Goal: Task Accomplishment & Management: Complete application form

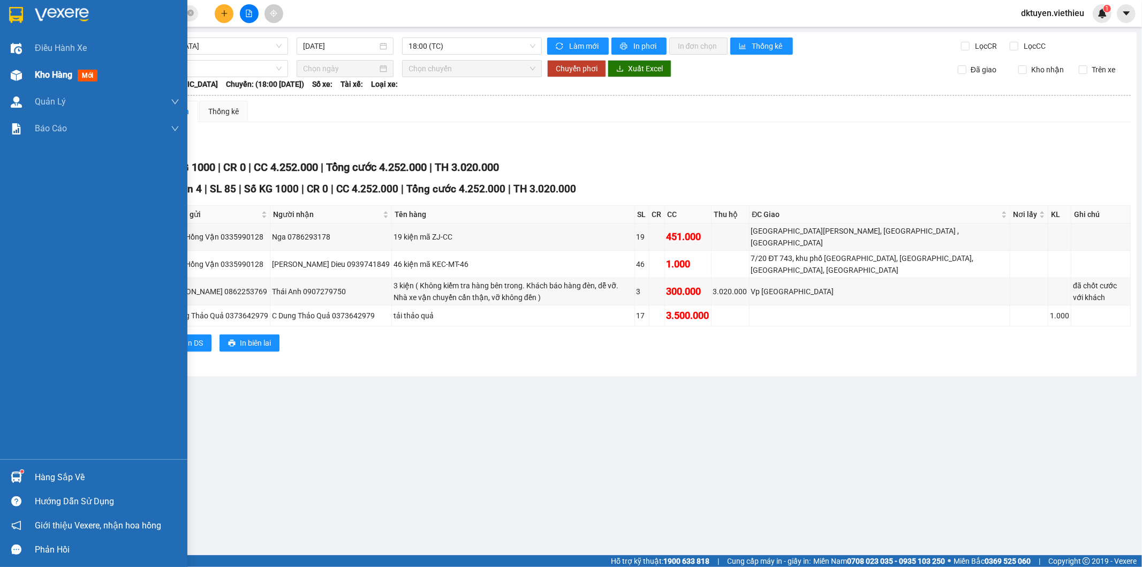
click at [59, 76] on span "Kho hàng" at bounding box center [53, 75] width 37 height 10
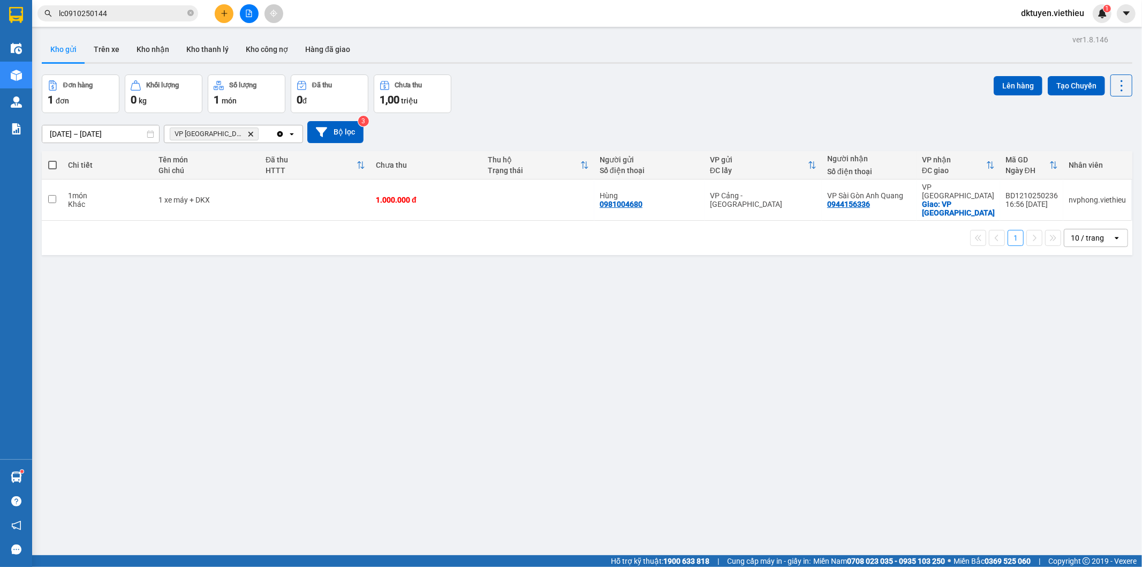
click at [247, 137] on icon "Delete" at bounding box center [250, 134] width 6 height 6
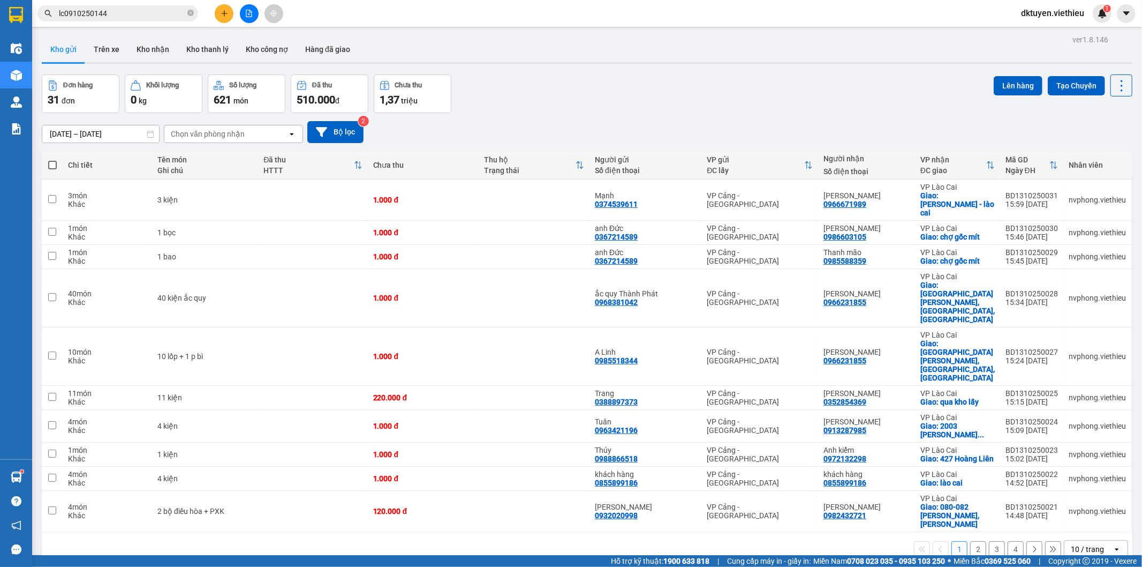
click at [1084, 540] on div "10 / trang" at bounding box center [1089, 548] width 48 height 17
click at [1080, 464] on span "100 / trang" at bounding box center [1083, 466] width 39 height 11
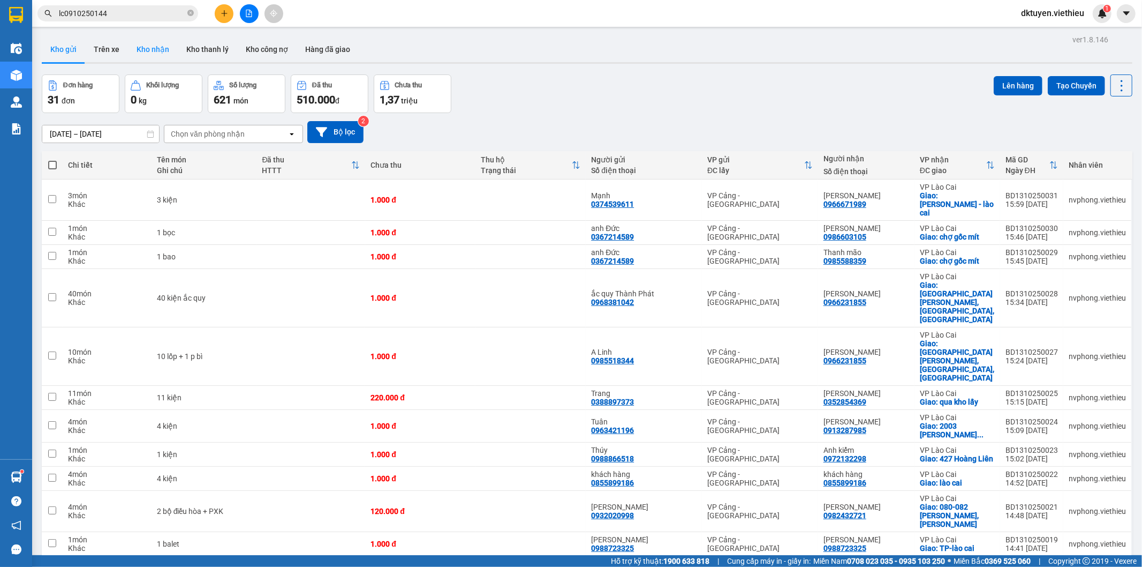
drag, startPoint x: 213, startPoint y: 52, endPoint x: 152, endPoint y: 61, distance: 62.2
click at [152, 61] on div "Kho gửi Trên xe Kho nhận Kho thanh lý Kho công nợ Hàng đã giao" at bounding box center [587, 50] width 1091 height 28
click at [156, 52] on button "Kho nhận" at bounding box center [153, 49] width 50 height 26
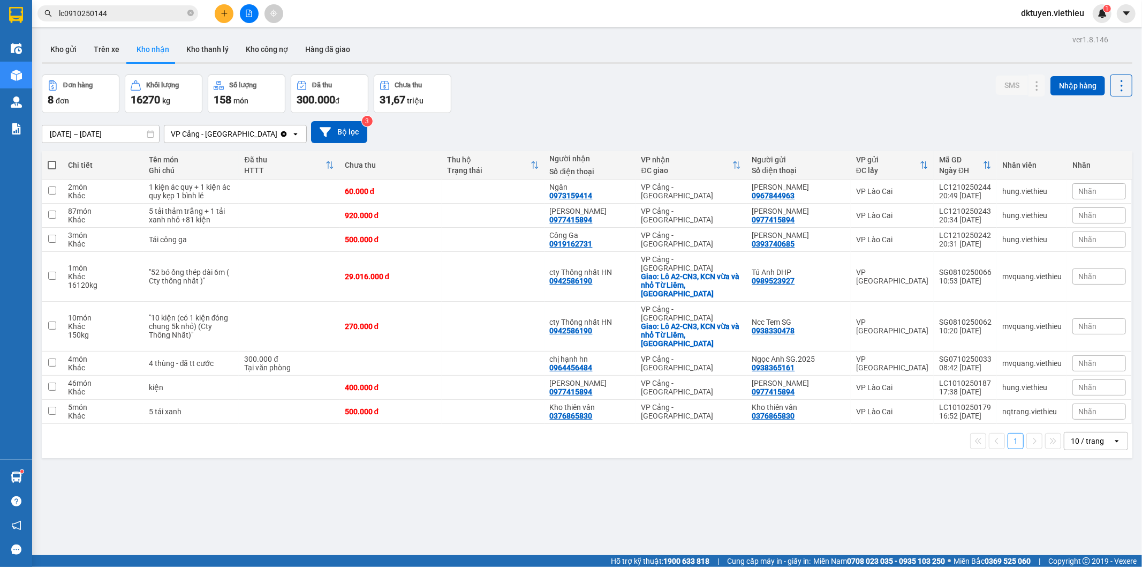
click at [1085, 435] on div "10 / trang" at bounding box center [1087, 440] width 33 height 11
click at [1080, 523] on span "100 / trang" at bounding box center [1083, 526] width 39 height 11
drag, startPoint x: 35, startPoint y: 134, endPoint x: 19, endPoint y: 132, distance: 16.1
click at [24, 134] on section "Kết quả tìm kiếm ( 1 ) Bộ lọc Mã ĐH Trạng thái Món hàng Thu hộ Tổng cước Chưa c…" at bounding box center [571, 283] width 1142 height 567
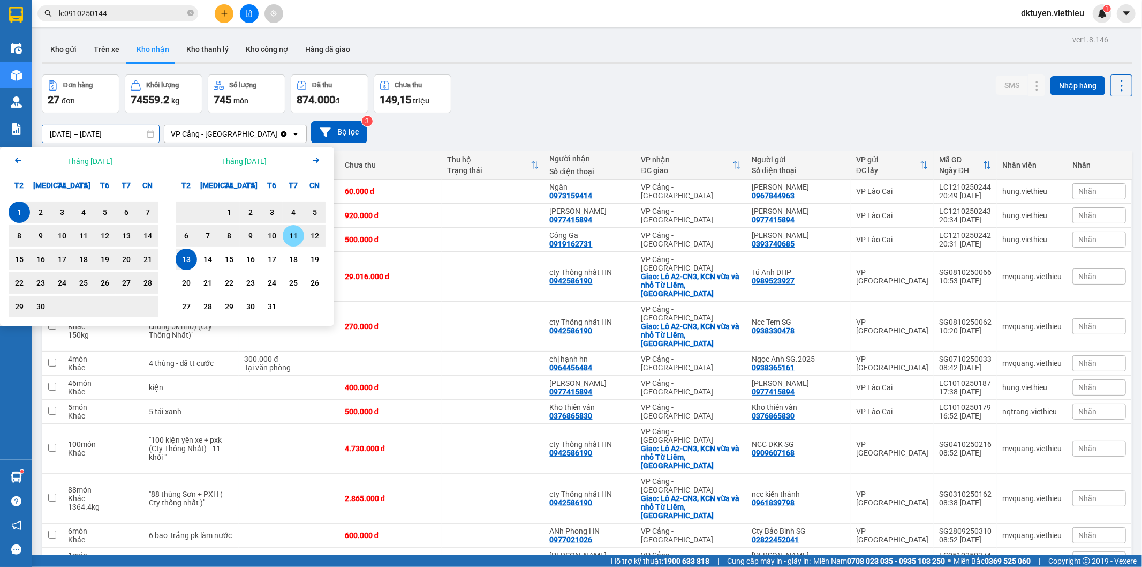
type input "[DATE] – [DATE]"
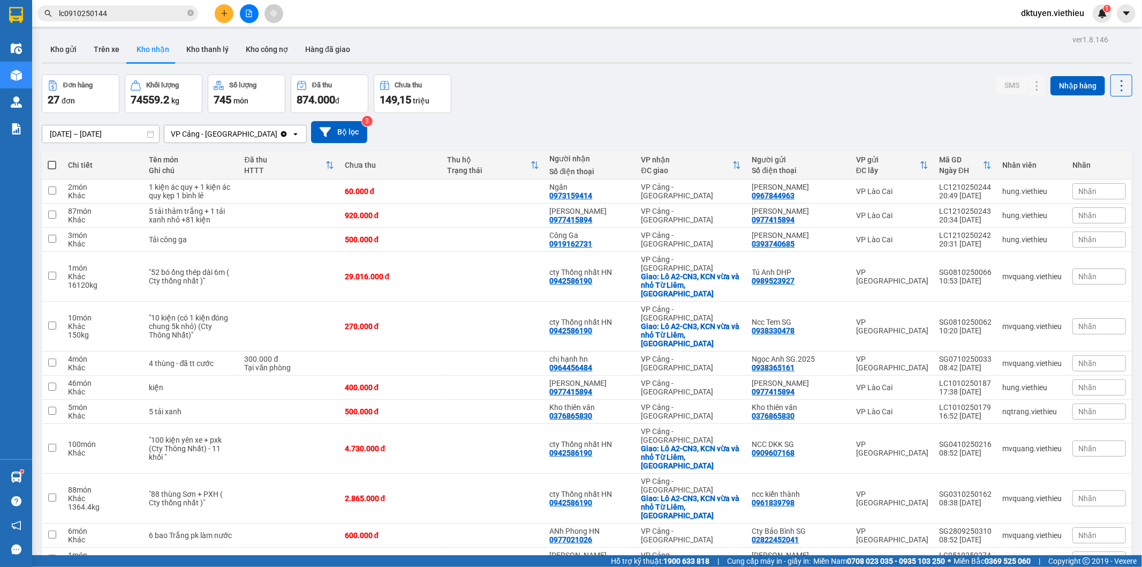
click at [544, 94] on div "Đơn hàng 27 đơn Khối lượng 74559.2 kg Số lượng 745 món Đã thu 874.000 đ Chưa th…" at bounding box center [587, 93] width 1091 height 39
click at [1012, 215] on icon at bounding box center [1015, 215] width 7 height 7
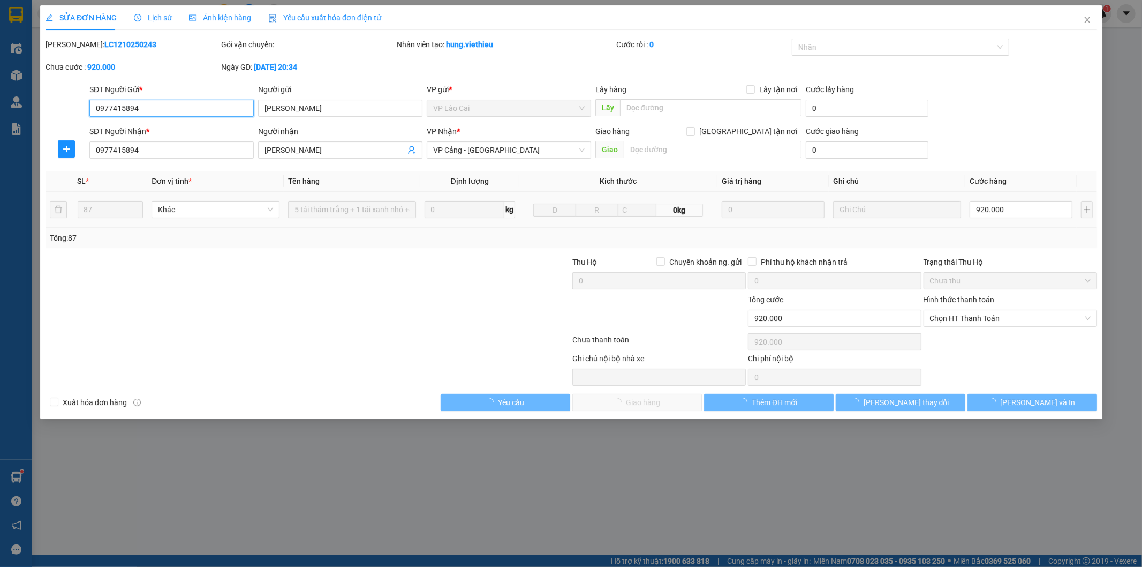
type input "0977415894"
type input "[PERSON_NAME]"
type input "0977415894"
type input "[PERSON_NAME]"
type input "0"
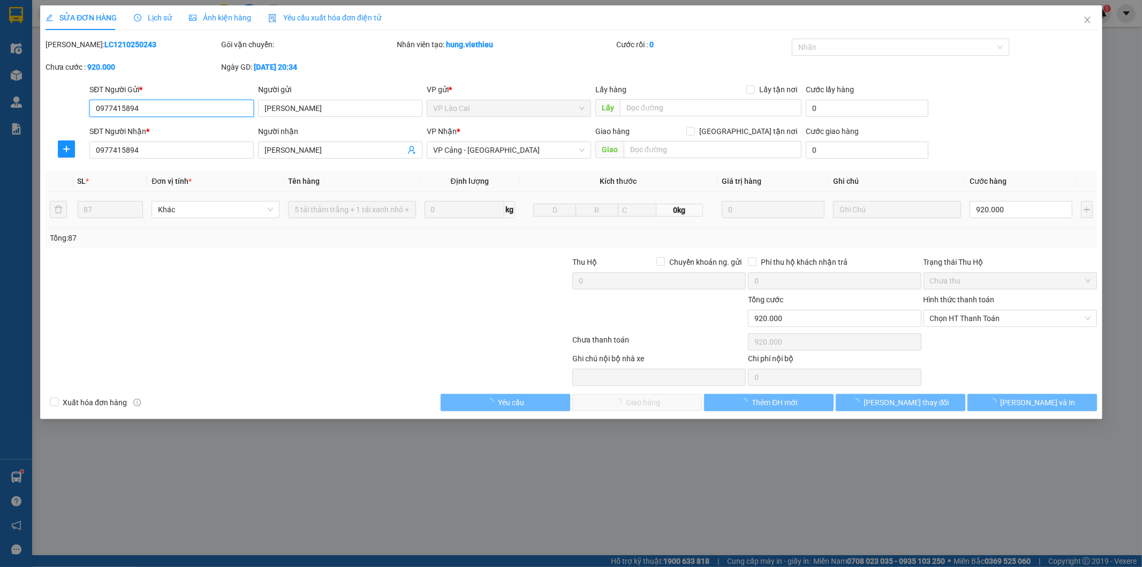
type input "920.000"
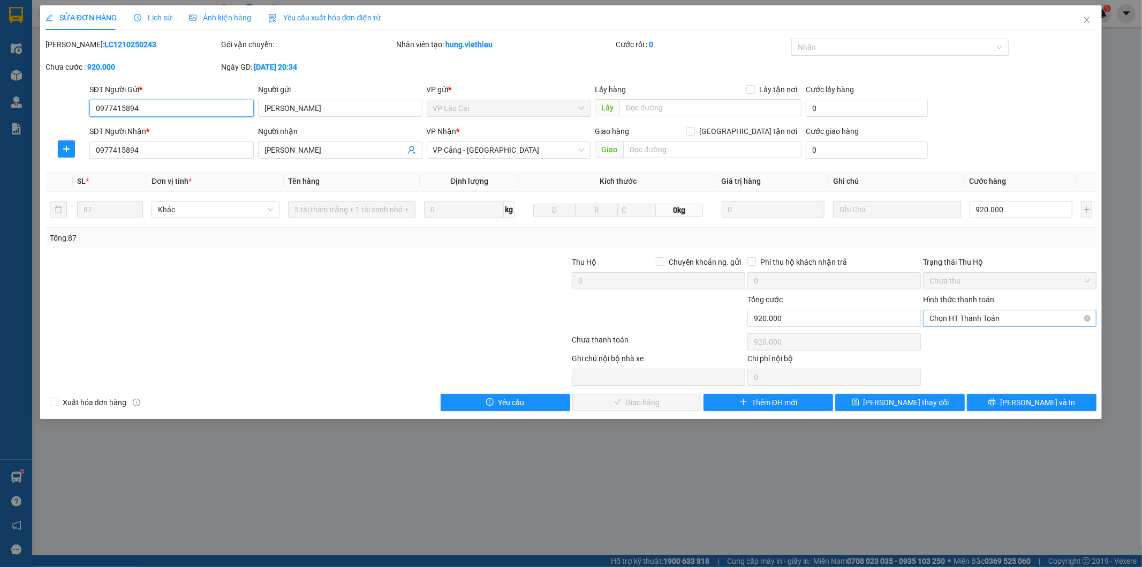
click at [986, 320] on span "Chọn HT Thanh Toán" at bounding box center [1010, 318] width 161 height 16
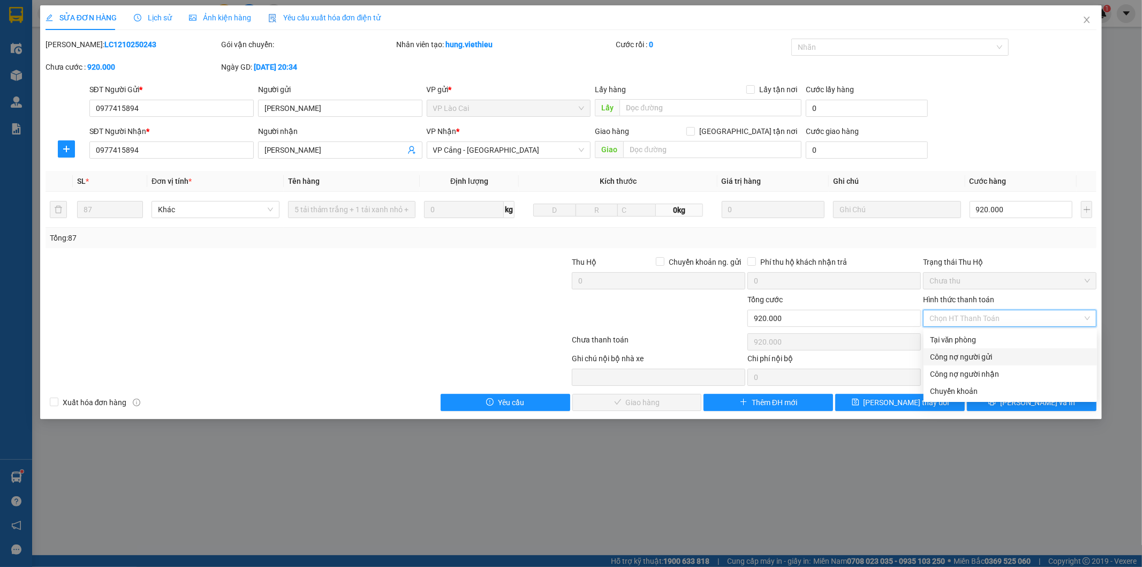
click at [984, 353] on div "Công nợ người gửi" at bounding box center [1010, 357] width 161 height 12
type input "0"
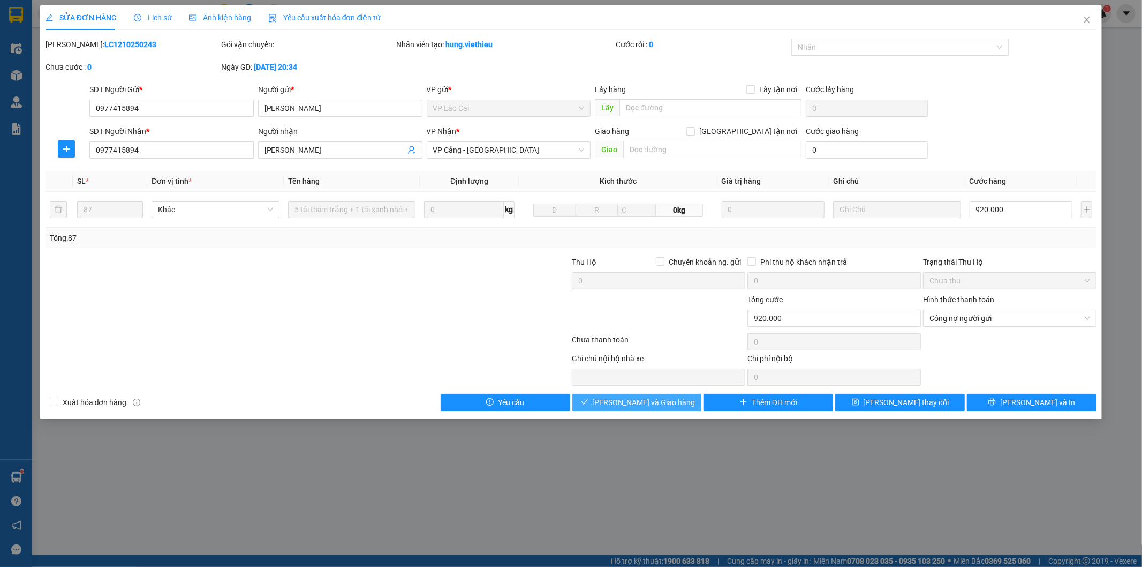
click at [666, 398] on span "[PERSON_NAME] và Giao hàng" at bounding box center [644, 402] width 103 height 12
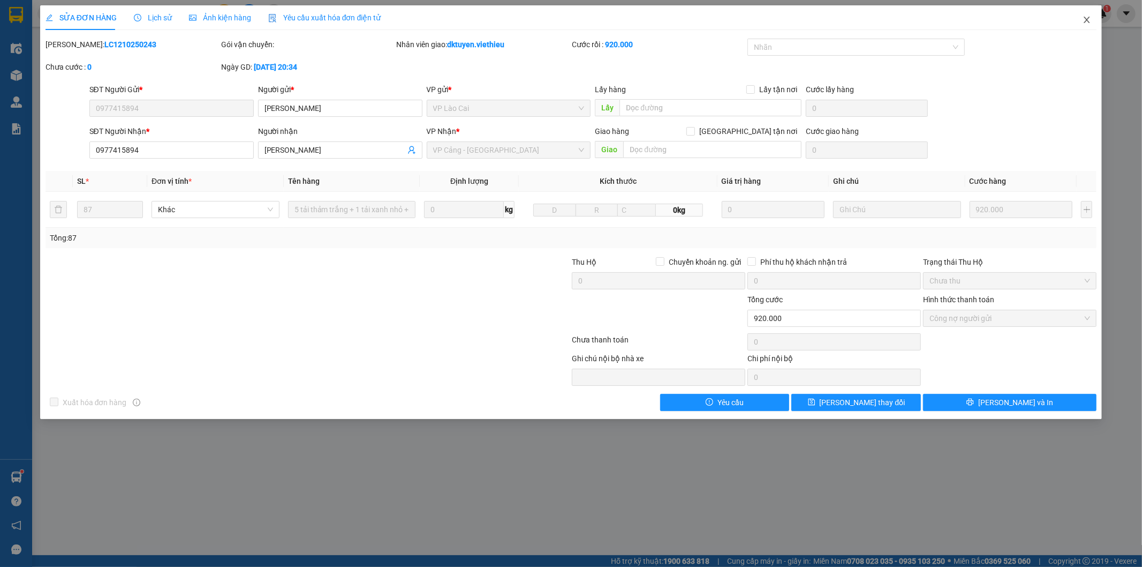
click at [1085, 22] on icon "close" at bounding box center [1087, 20] width 6 height 6
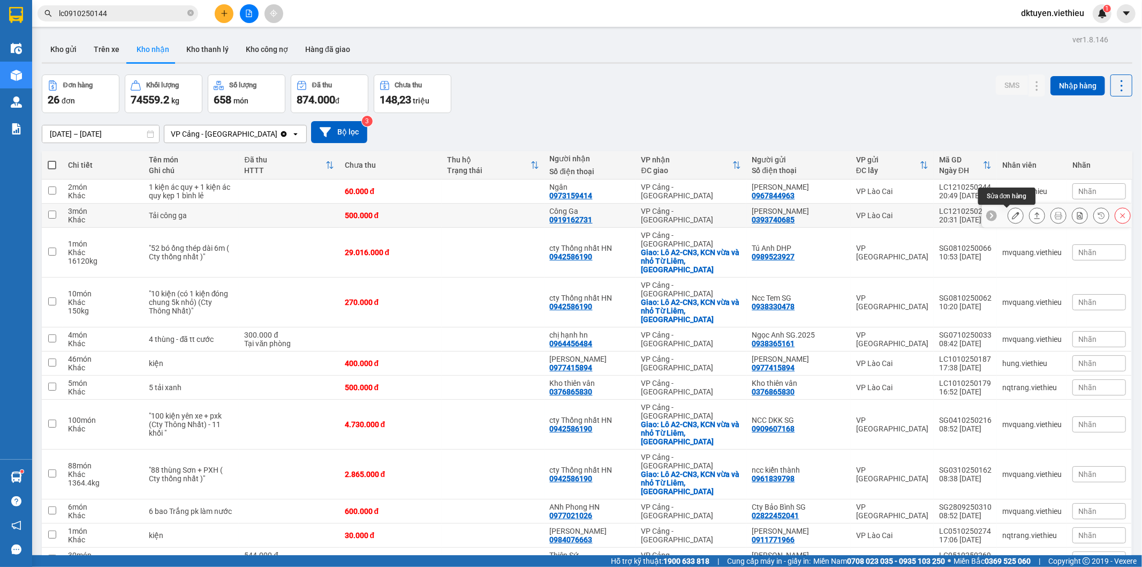
click at [1011, 217] on button at bounding box center [1015, 215] width 15 height 19
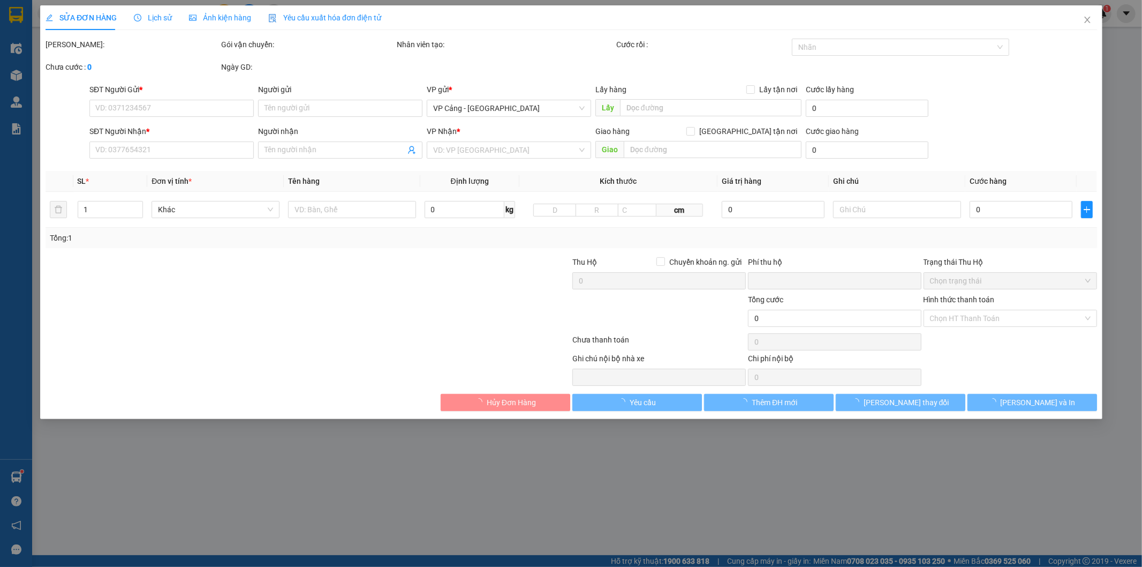
type input "0393740685"
type input "[PERSON_NAME]"
type input "0919162731"
type input "Công Ga"
type input "0"
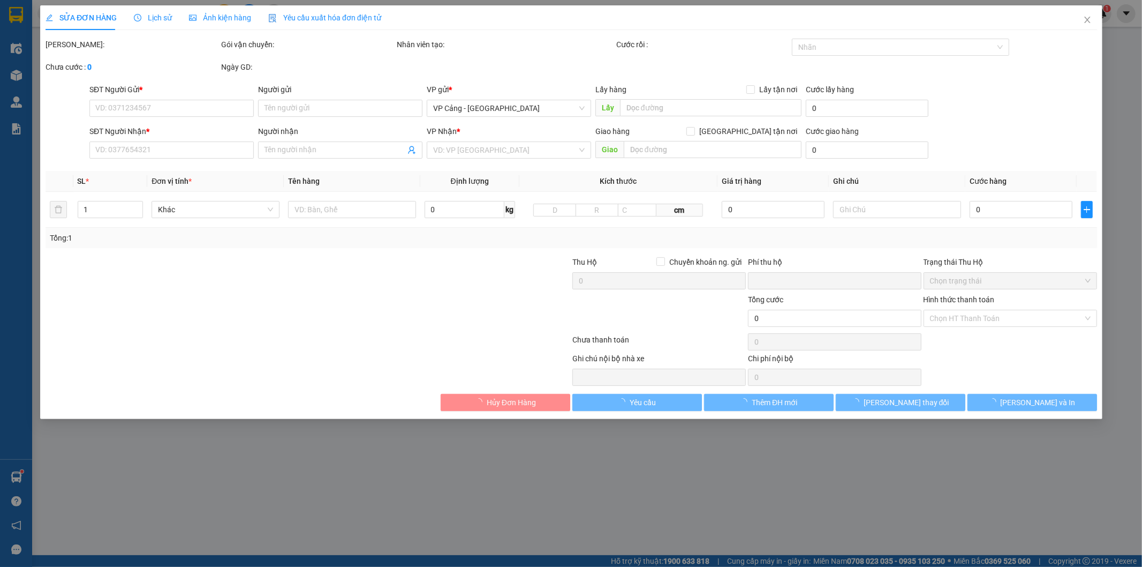
type input "500.000"
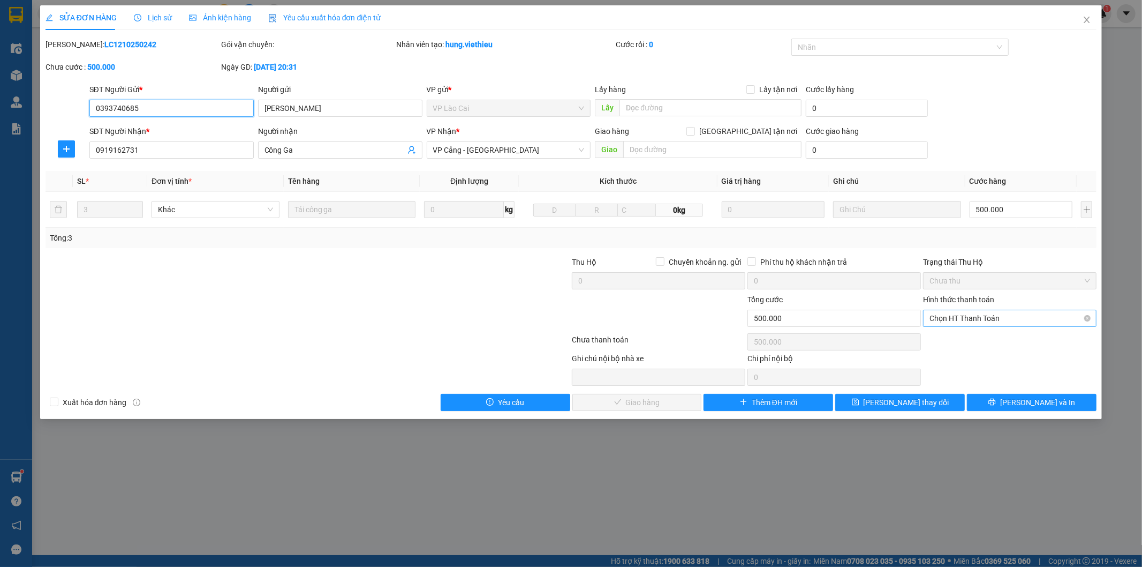
click at [1000, 323] on span "Chọn HT Thanh Toán" at bounding box center [1010, 318] width 161 height 16
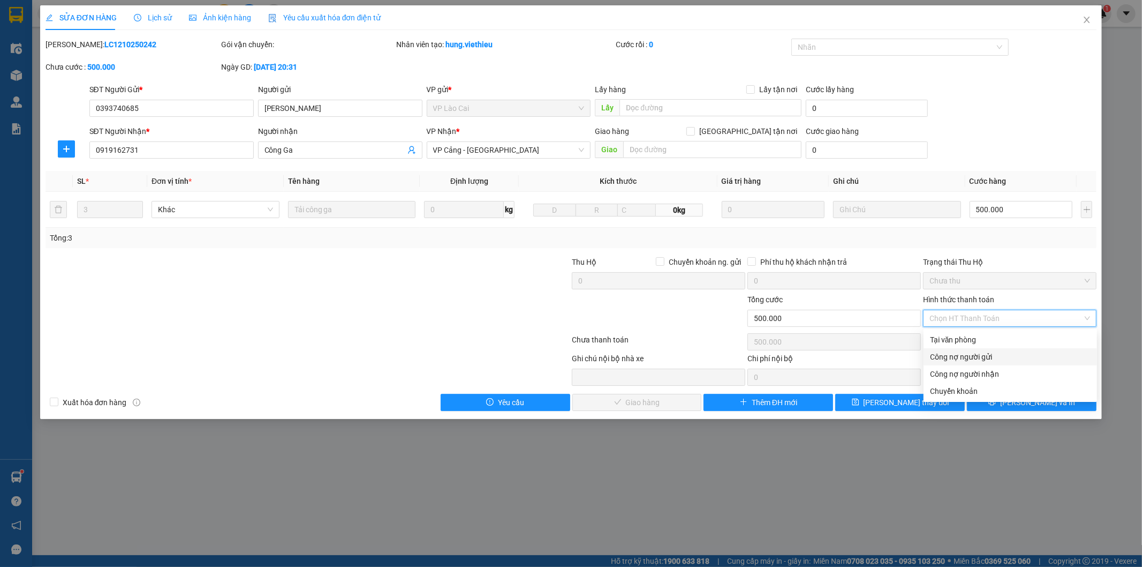
click at [991, 358] on div "Công nợ người gửi" at bounding box center [1010, 357] width 161 height 12
type input "0"
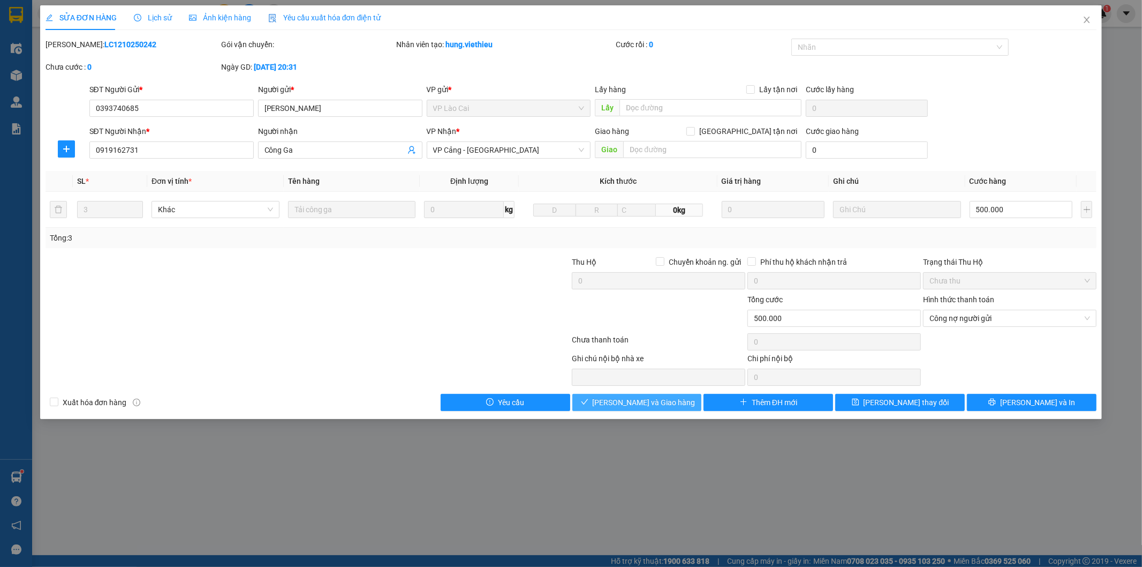
click at [683, 401] on button "[PERSON_NAME] và Giao hàng" at bounding box center [637, 402] width 130 height 17
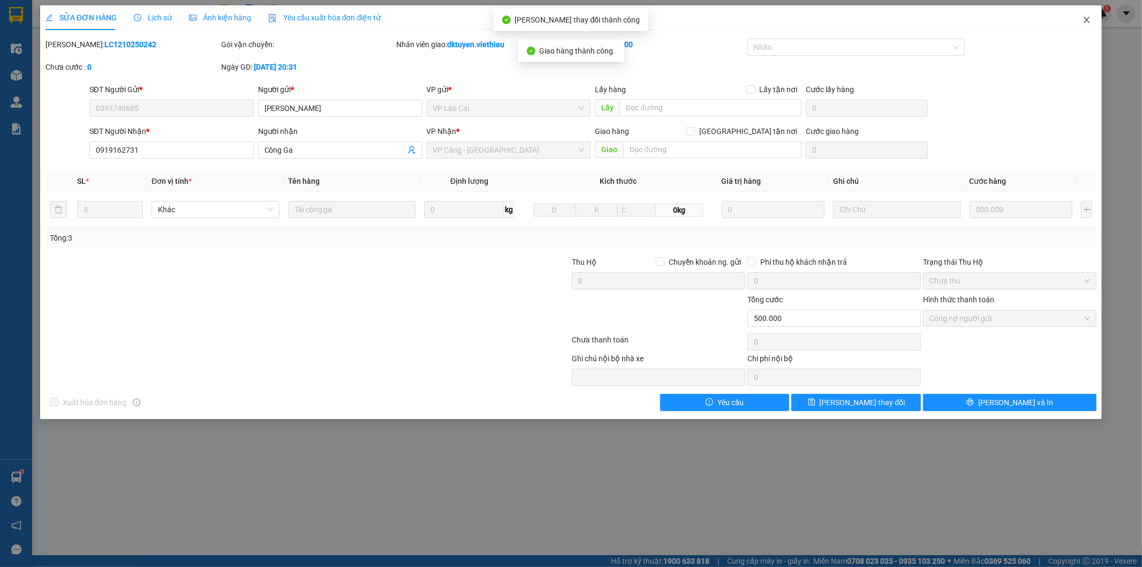
click at [1085, 19] on icon "close" at bounding box center [1087, 20] width 9 height 9
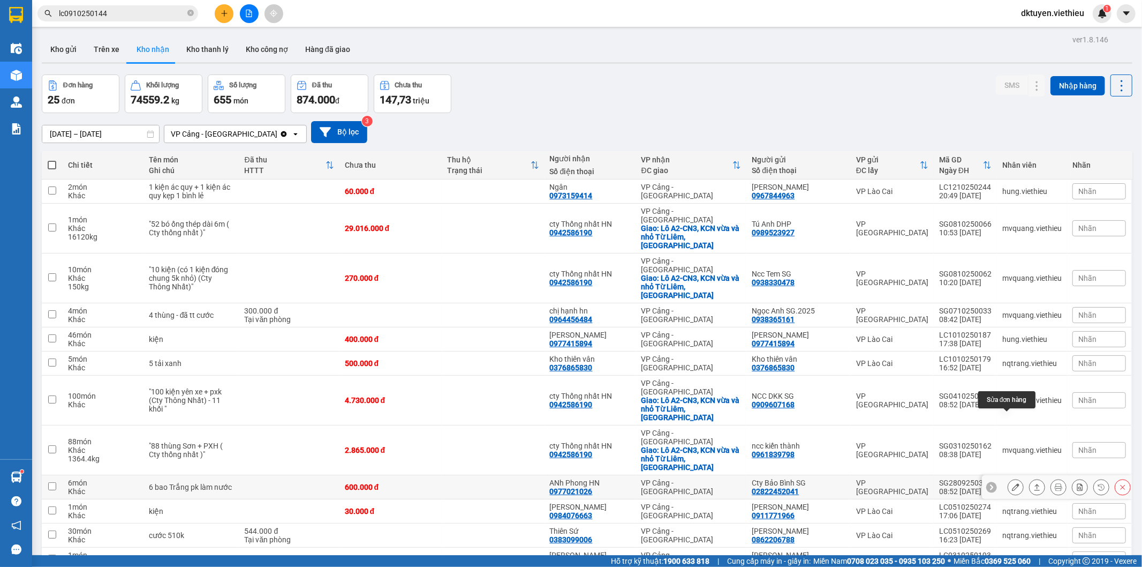
click at [1012, 483] on icon at bounding box center [1015, 486] width 7 height 7
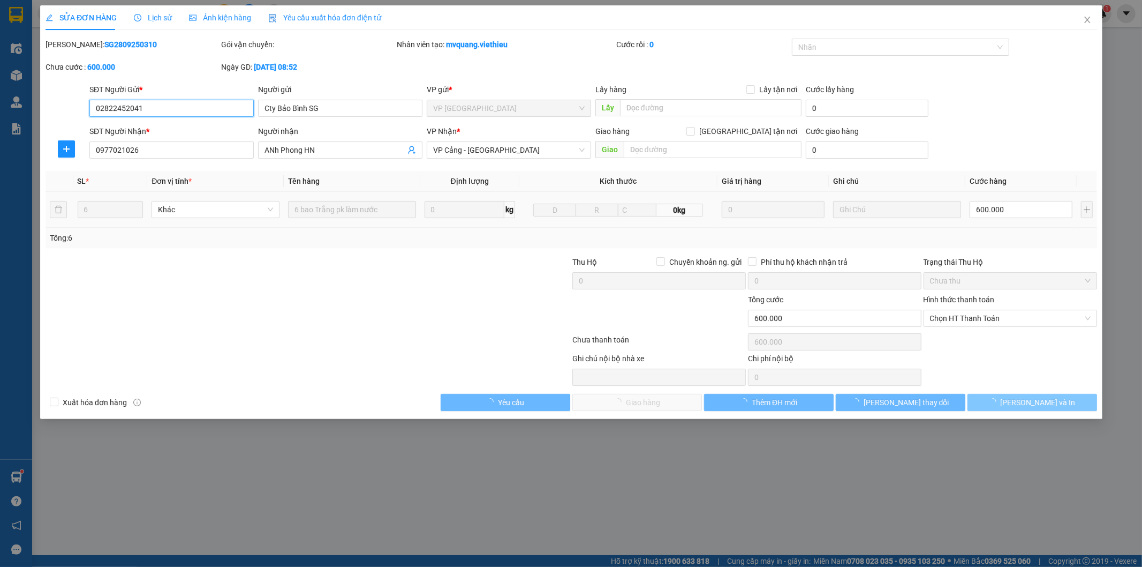
type input "02822452041"
type input "Cty Bảo Bình SG"
type input "0977021026"
type input "ANh Phong HN"
type input "0"
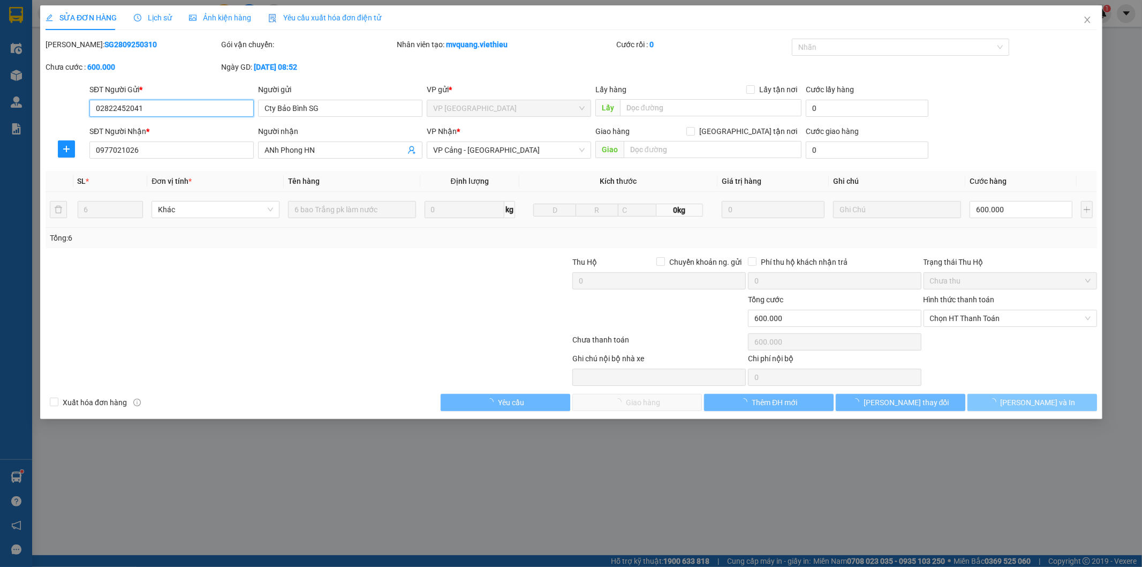
type input "600.000"
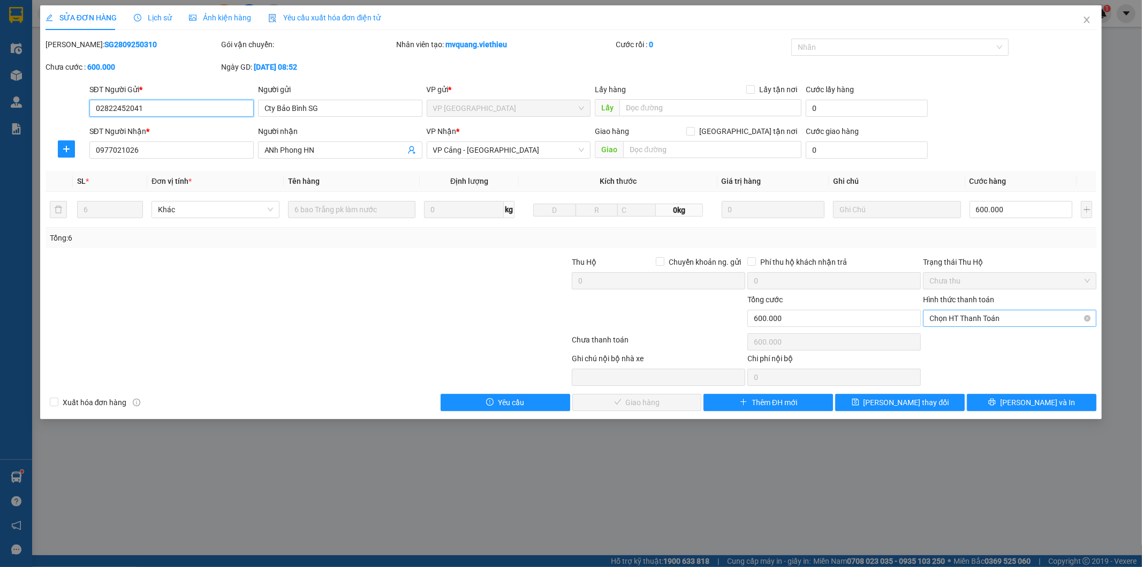
click at [994, 315] on span "Chọn HT Thanh Toán" at bounding box center [1010, 318] width 161 height 16
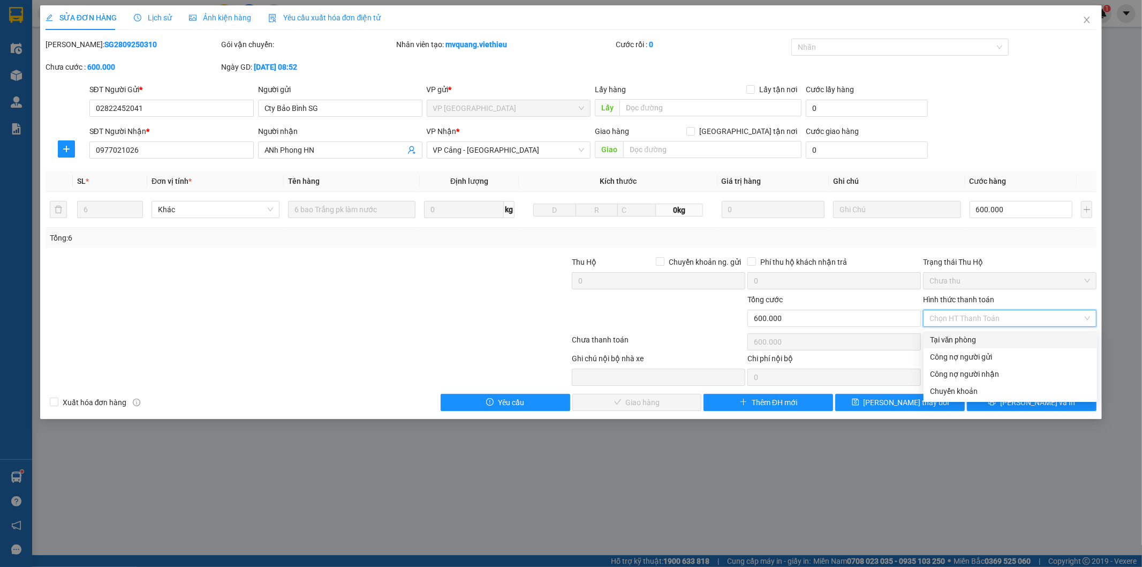
click at [975, 341] on div "Tại văn phòng" at bounding box center [1010, 340] width 161 height 12
type input "0"
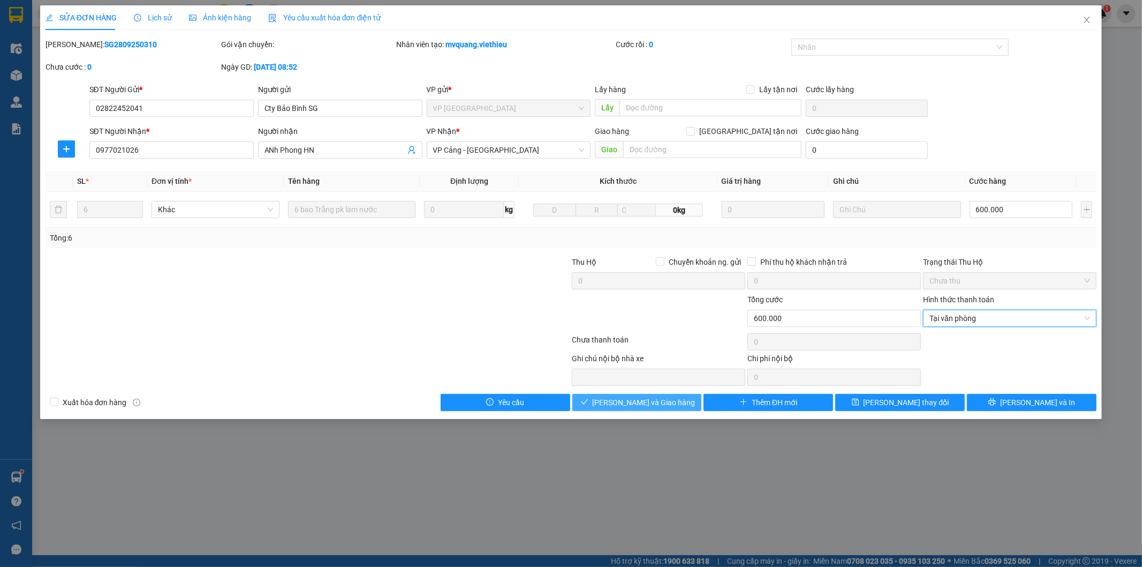
click at [654, 408] on span "[PERSON_NAME] và Giao hàng" at bounding box center [644, 402] width 103 height 12
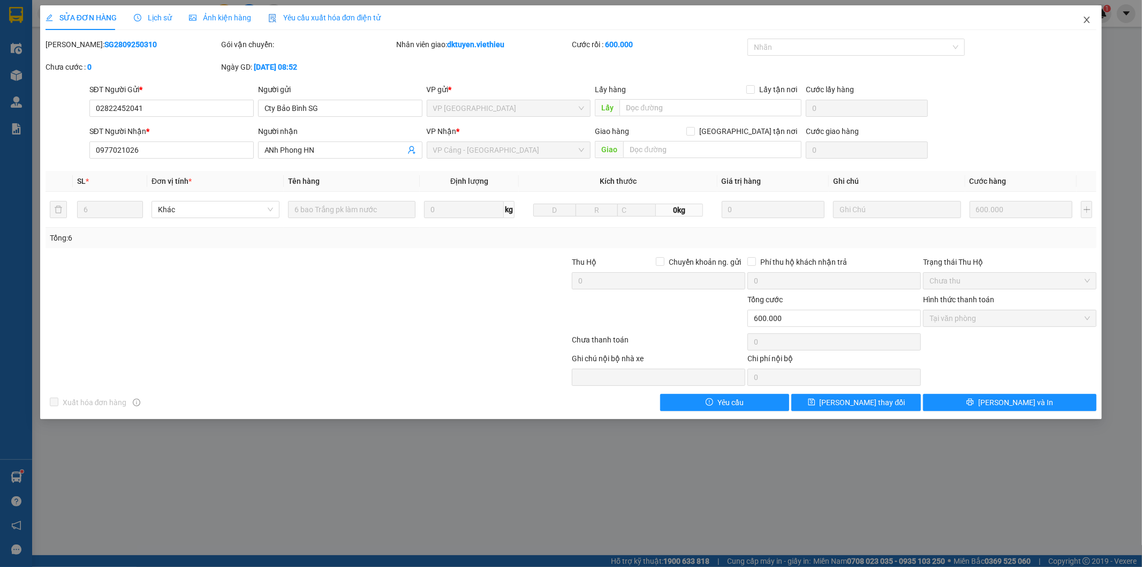
click at [1085, 20] on icon "close" at bounding box center [1087, 20] width 9 height 9
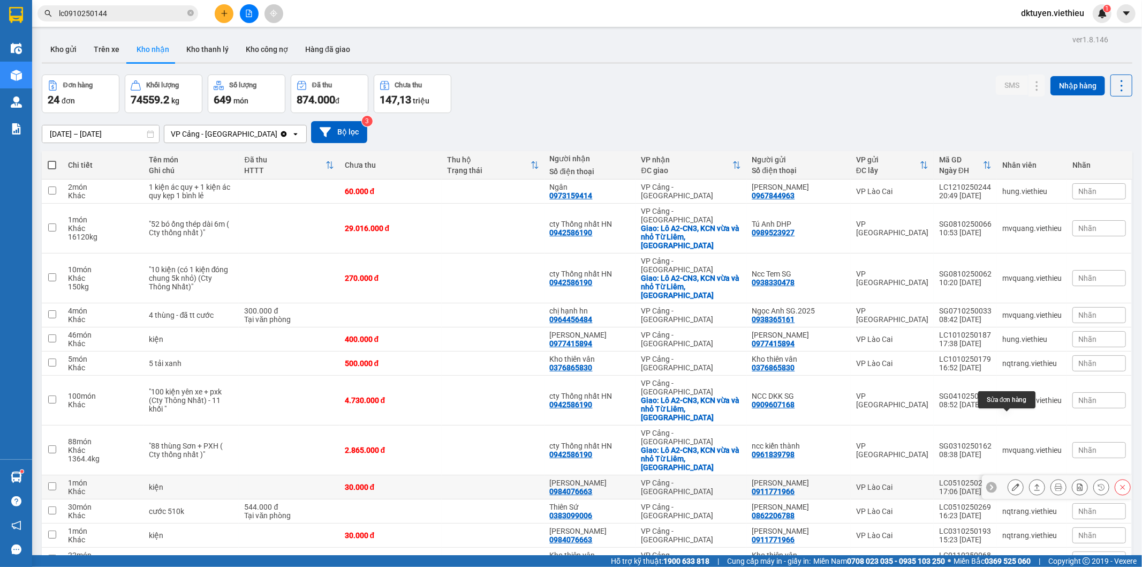
click at [1008, 478] on button at bounding box center [1015, 487] width 15 height 19
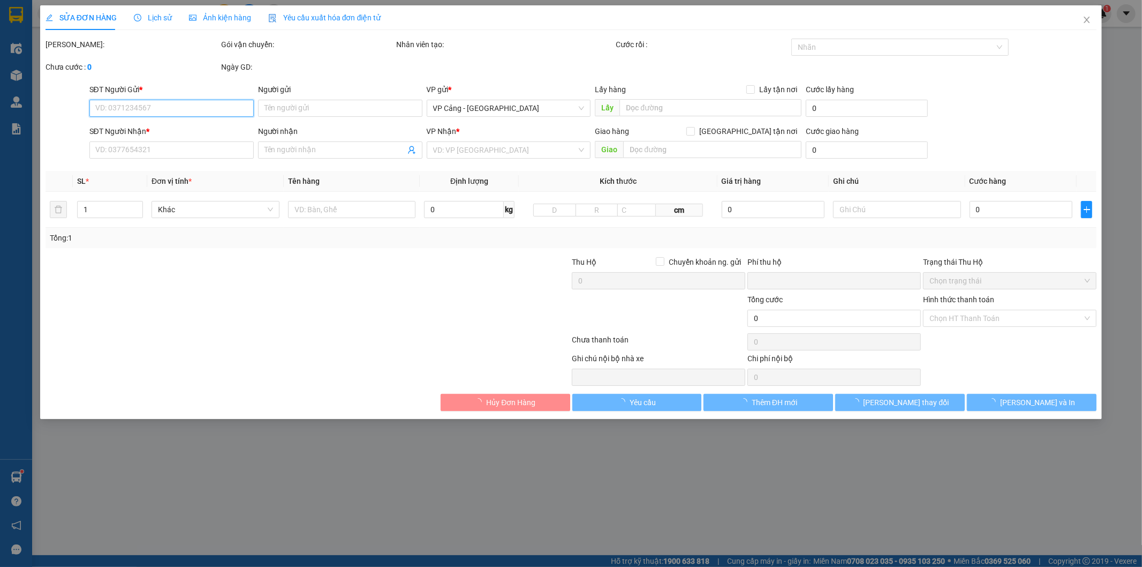
type input "0911771966"
type input "[PERSON_NAME]"
type input "0984076663"
type input "[PERSON_NAME]"
type input "0"
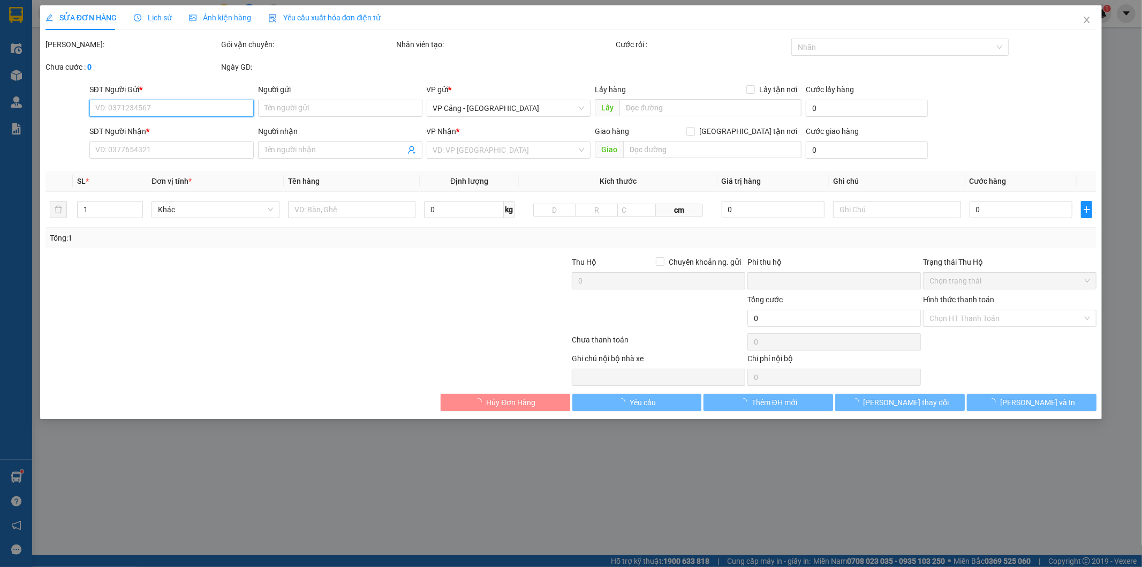
type input "30.000"
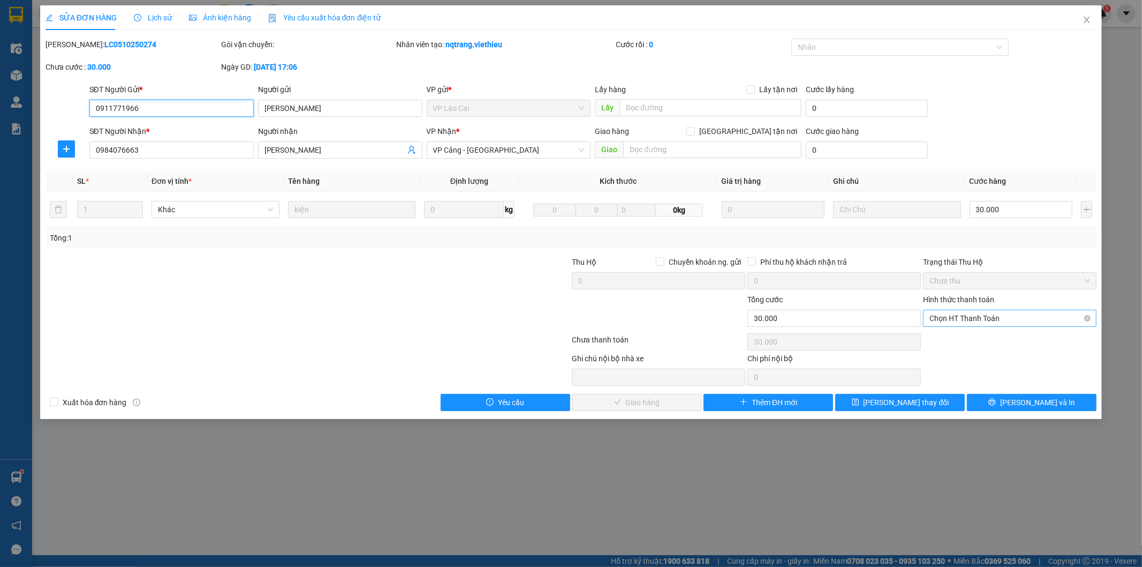
click at [980, 319] on span "Chọn HT Thanh Toán" at bounding box center [1010, 318] width 161 height 16
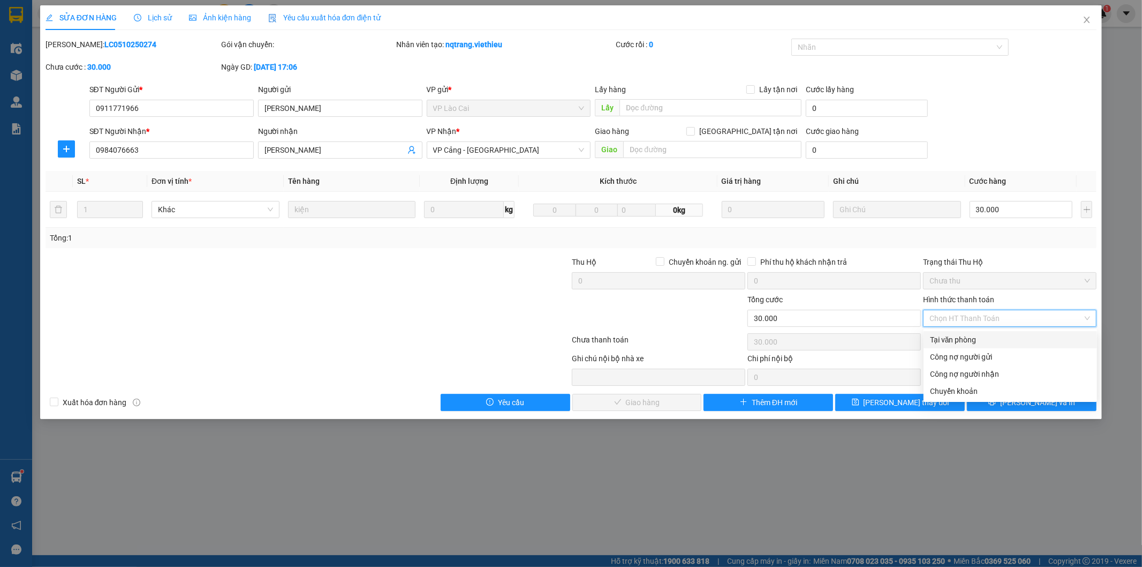
click at [978, 338] on div "Tại văn phòng" at bounding box center [1010, 340] width 161 height 12
type input "0"
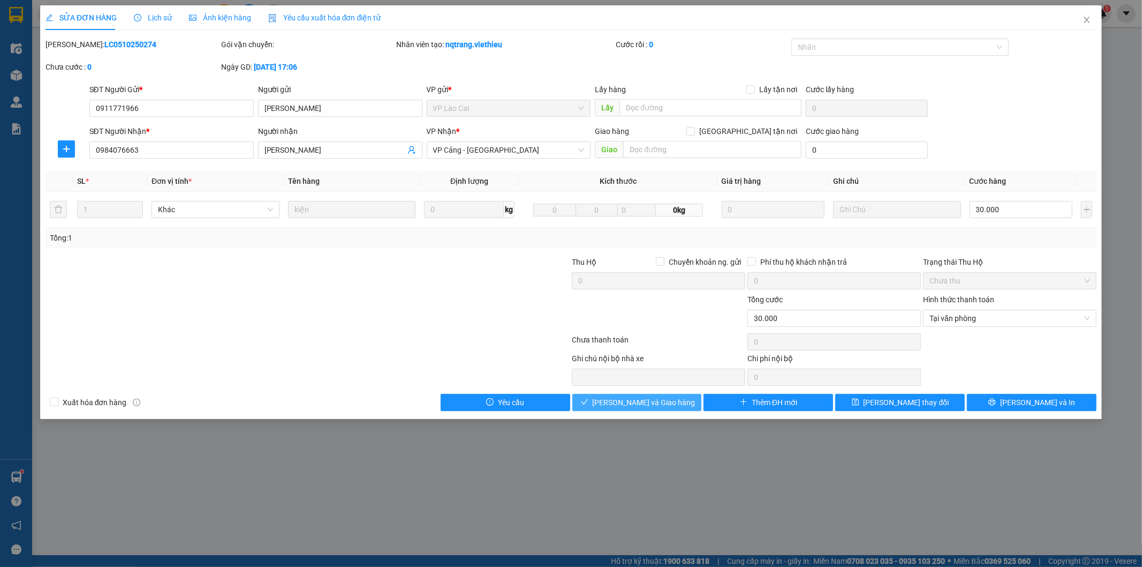
click at [684, 402] on button "[PERSON_NAME] và Giao hàng" at bounding box center [637, 402] width 130 height 17
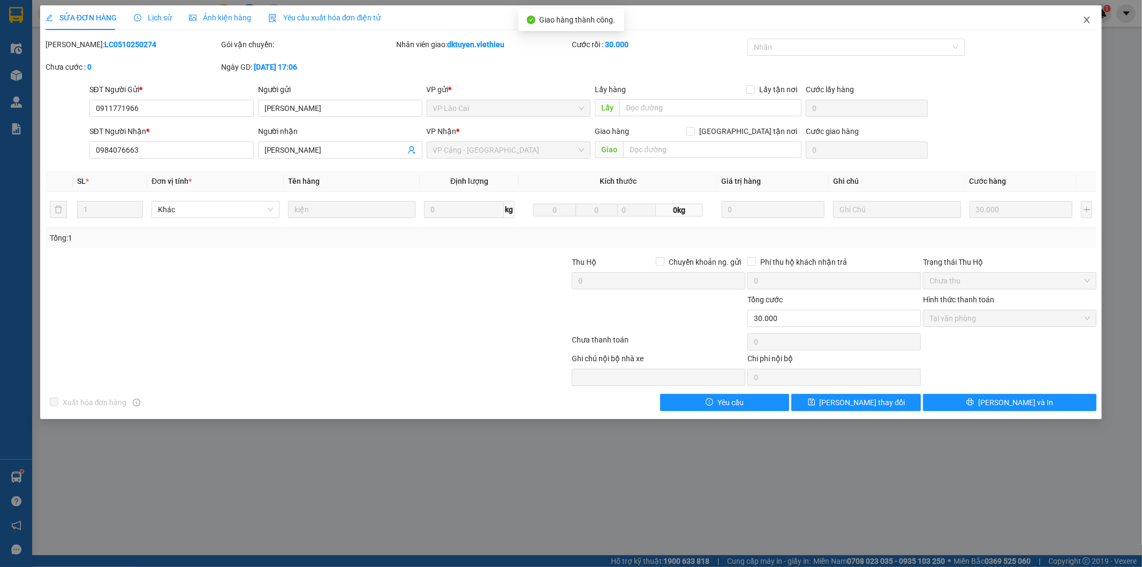
click at [1090, 19] on icon "close" at bounding box center [1087, 20] width 9 height 9
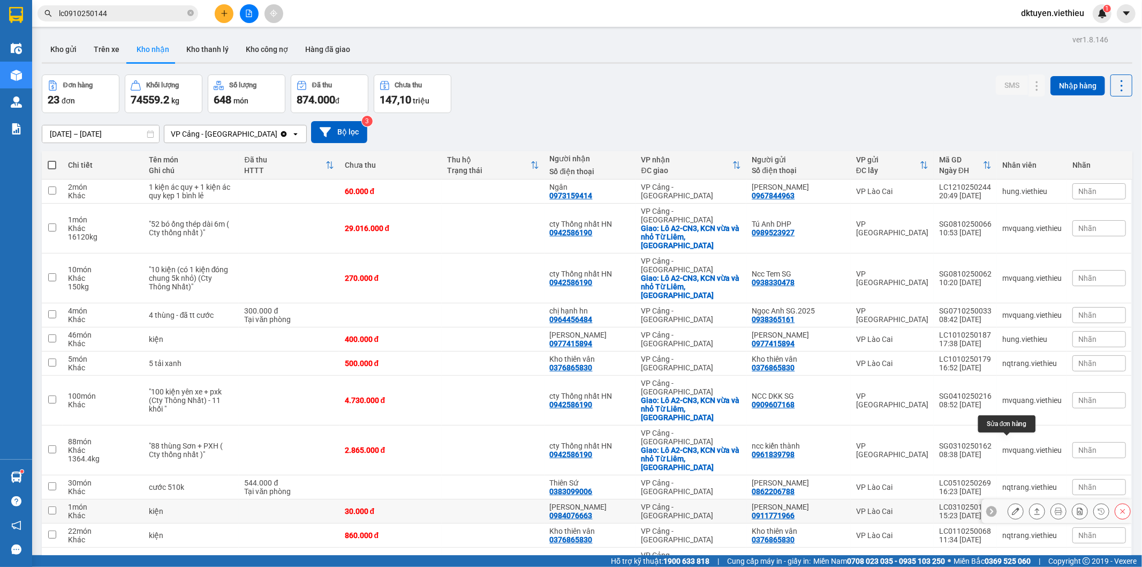
click at [1011, 502] on button at bounding box center [1015, 511] width 15 height 19
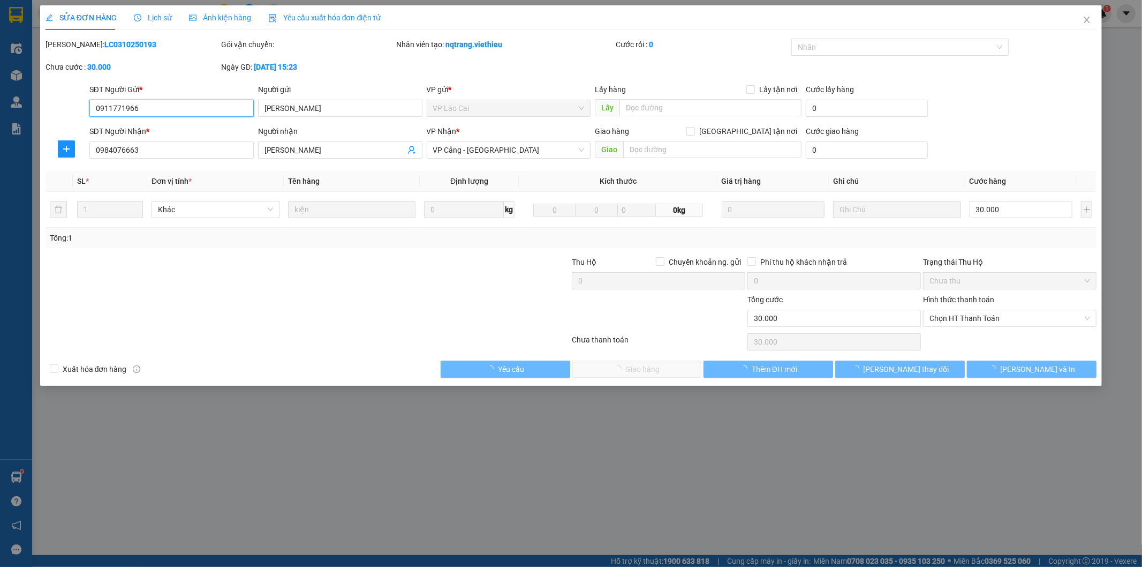
type input "0911771966"
type input "[PERSON_NAME]"
type input "0984076663"
type input "[PERSON_NAME]"
type input "0"
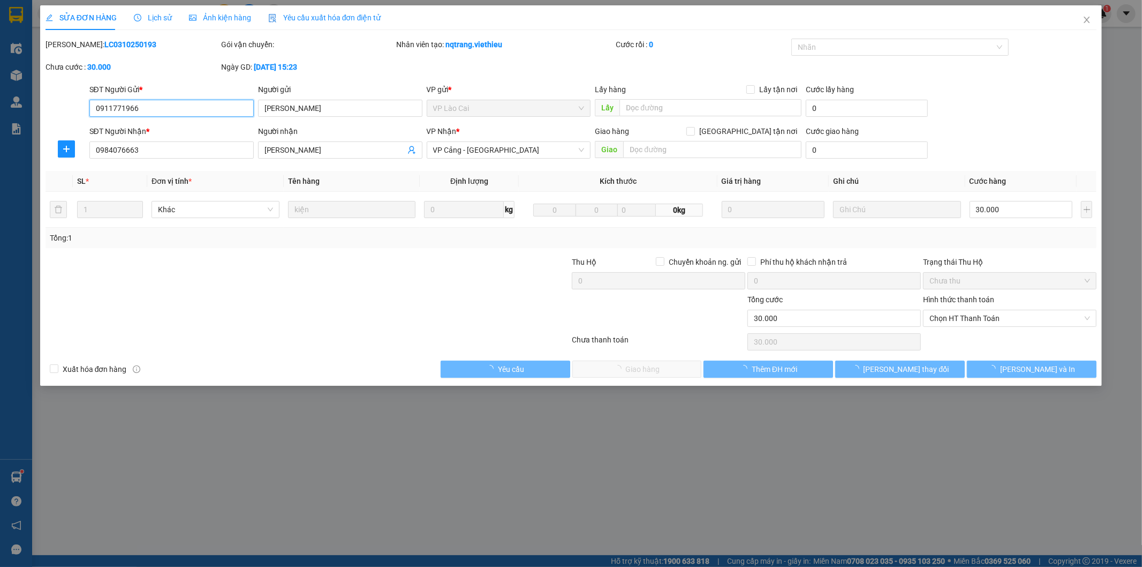
type input "30.000"
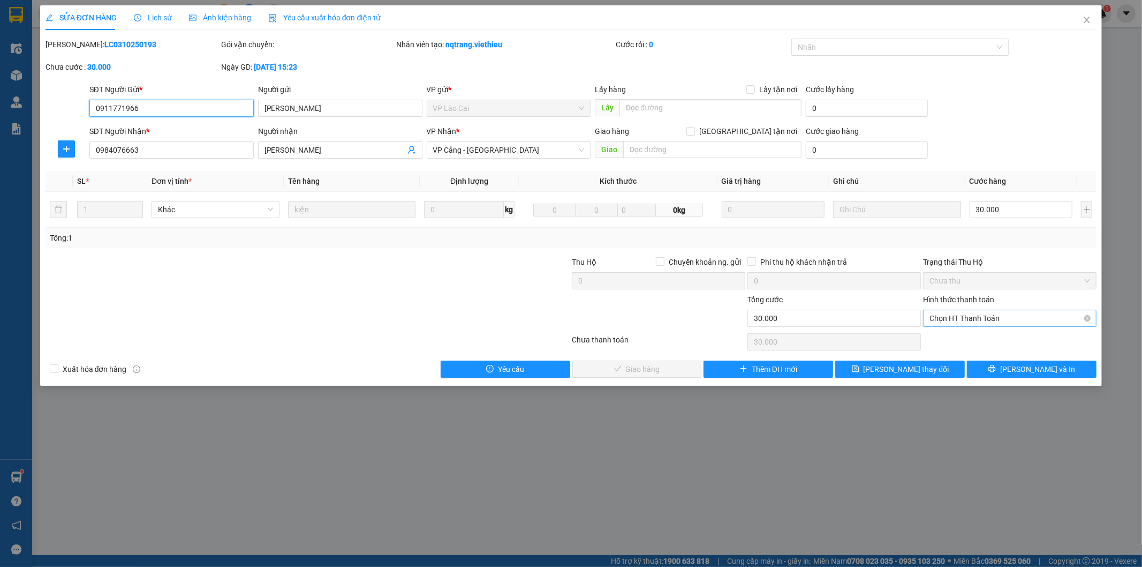
click at [976, 315] on span "Chọn HT Thanh Toán" at bounding box center [1010, 318] width 161 height 16
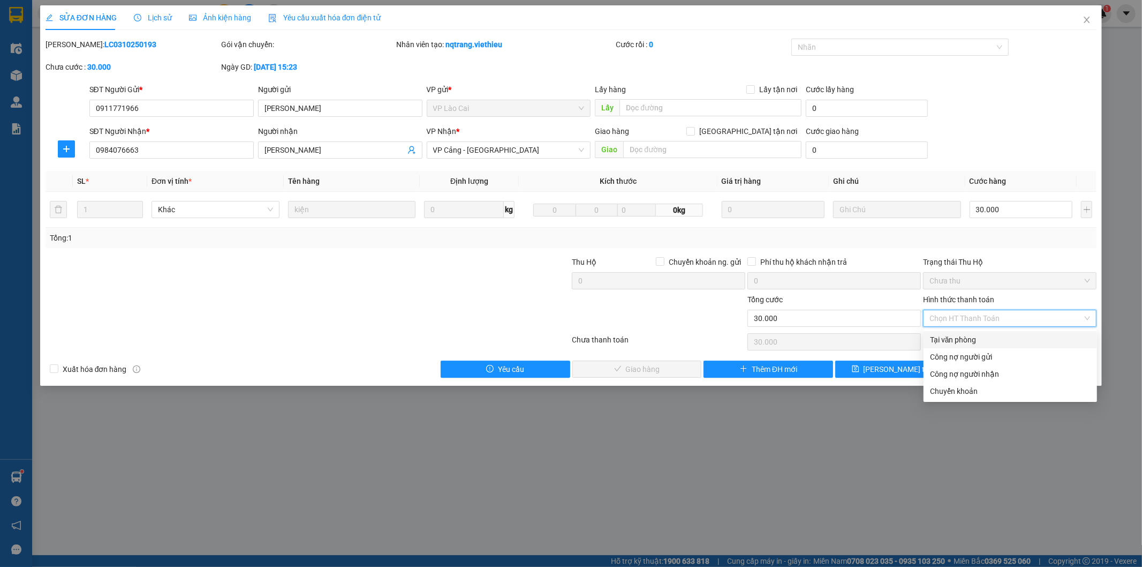
click at [962, 338] on div "Tại văn phòng" at bounding box center [1010, 340] width 161 height 12
type input "0"
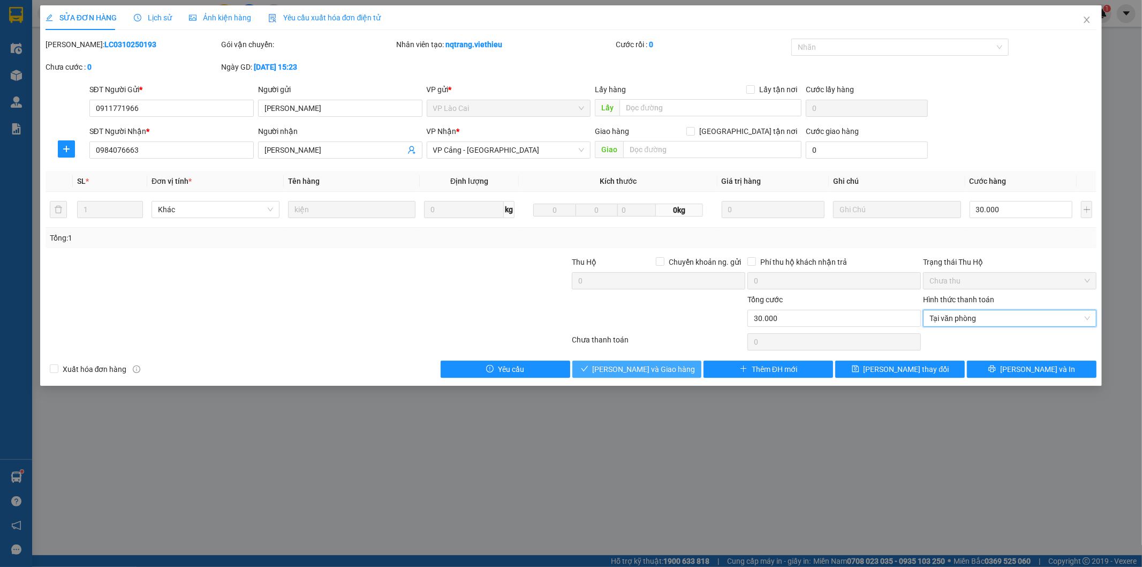
drag, startPoint x: 661, startPoint y: 368, endPoint x: 655, endPoint y: 367, distance: 6.6
click at [659, 367] on span "[PERSON_NAME] và Giao hàng" at bounding box center [644, 369] width 103 height 12
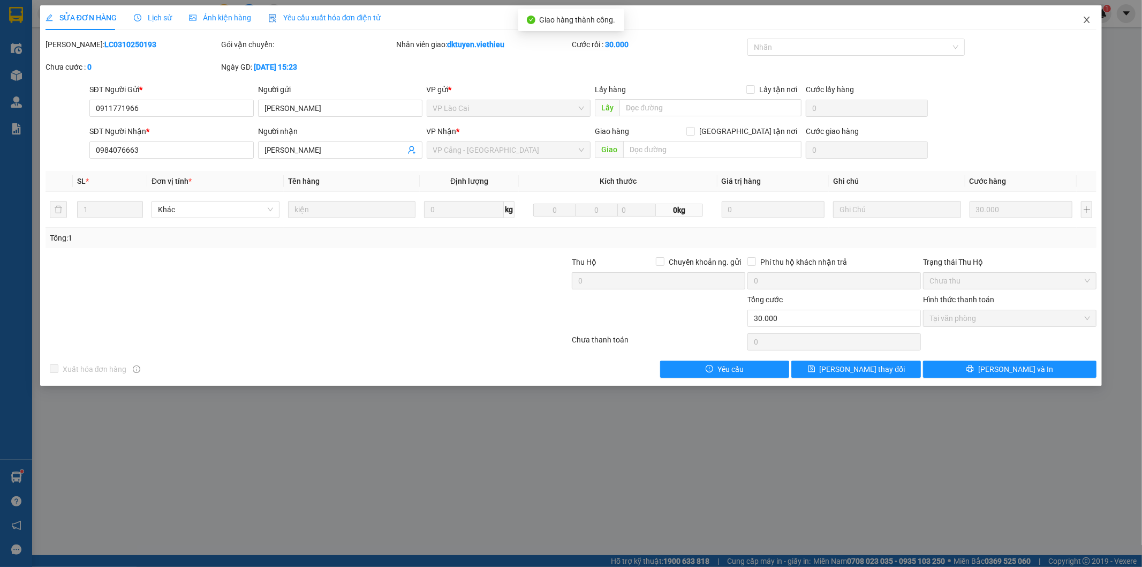
click at [1086, 20] on icon "close" at bounding box center [1087, 20] width 9 height 9
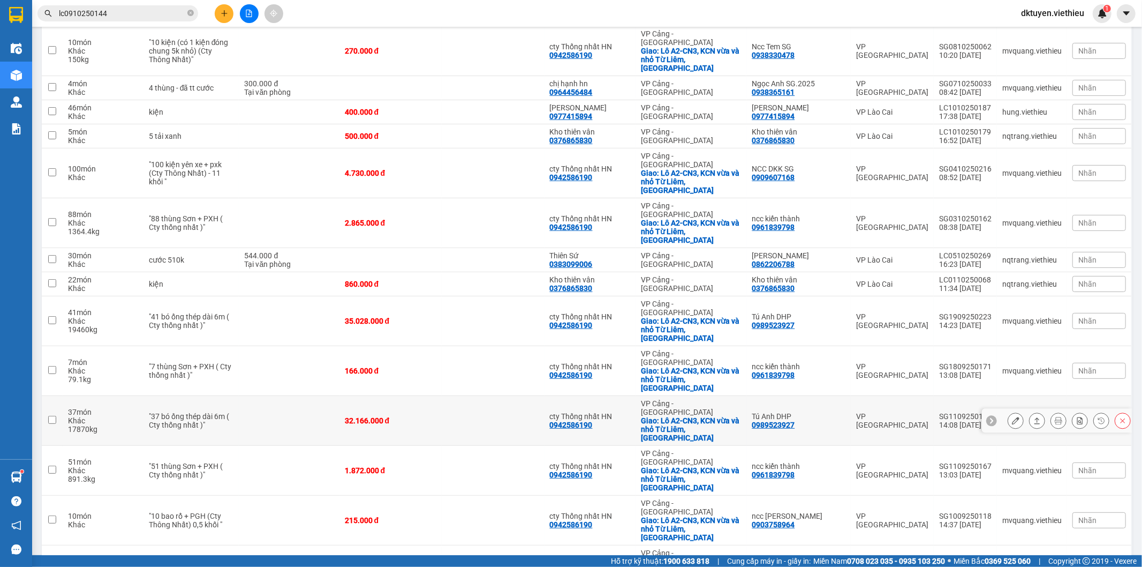
scroll to position [320, 0]
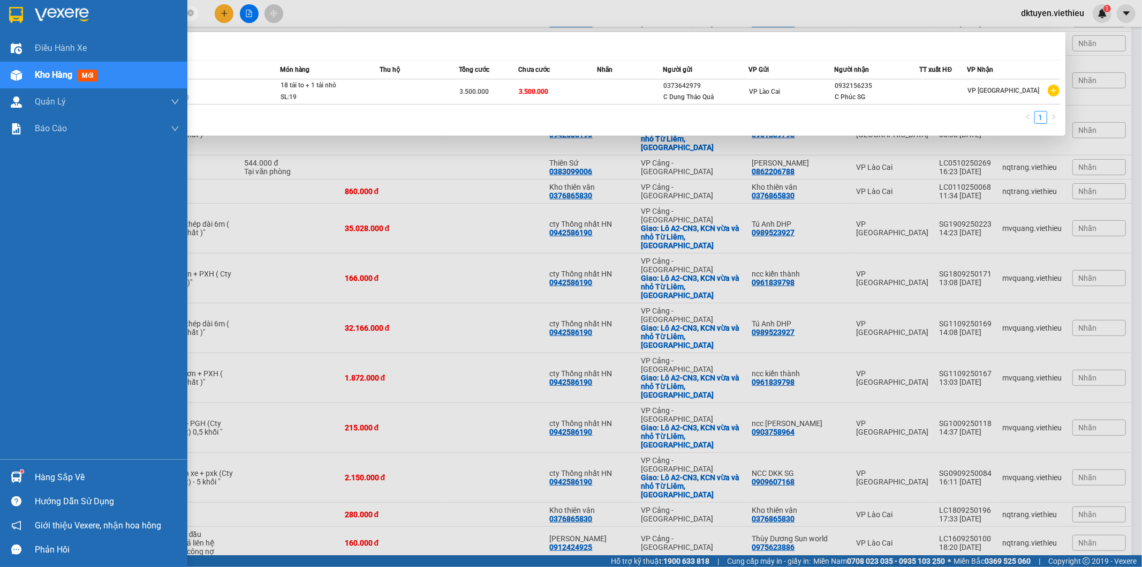
drag, startPoint x: 112, startPoint y: 13, endPoint x: 27, endPoint y: 24, distance: 86.4
click at [27, 24] on section "Kết quả tìm kiếm ( 1 ) Bộ lọc Mã ĐH Trạng thái Món hàng Thu hộ Tổng cước Chưa c…" at bounding box center [571, 283] width 1142 height 567
paste input "BD290925002"
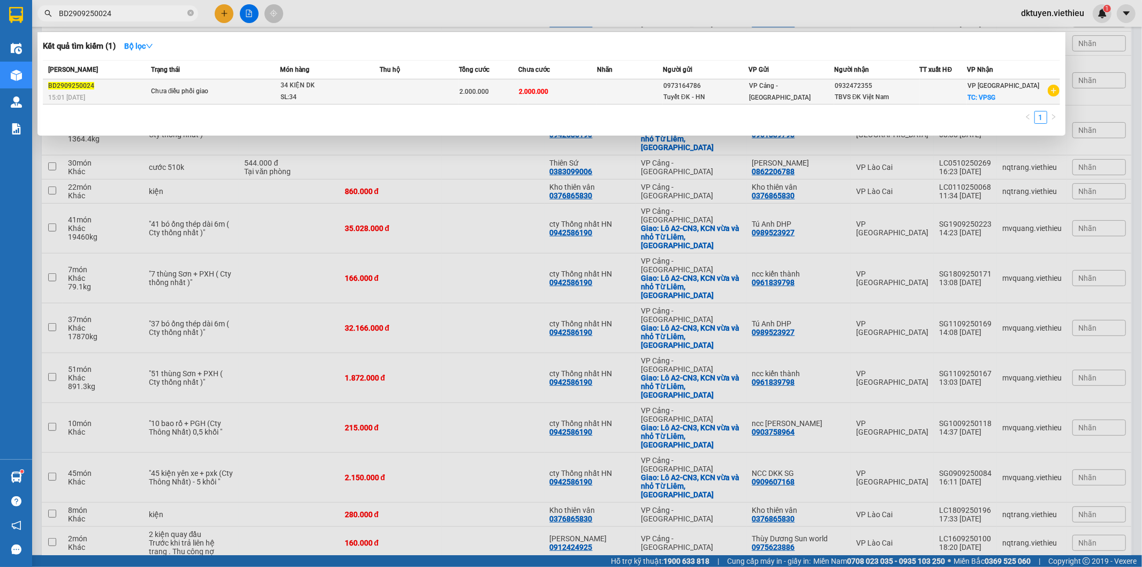
type input "BD2909250024"
click at [476, 95] on span "2.000.000" at bounding box center [473, 91] width 29 height 7
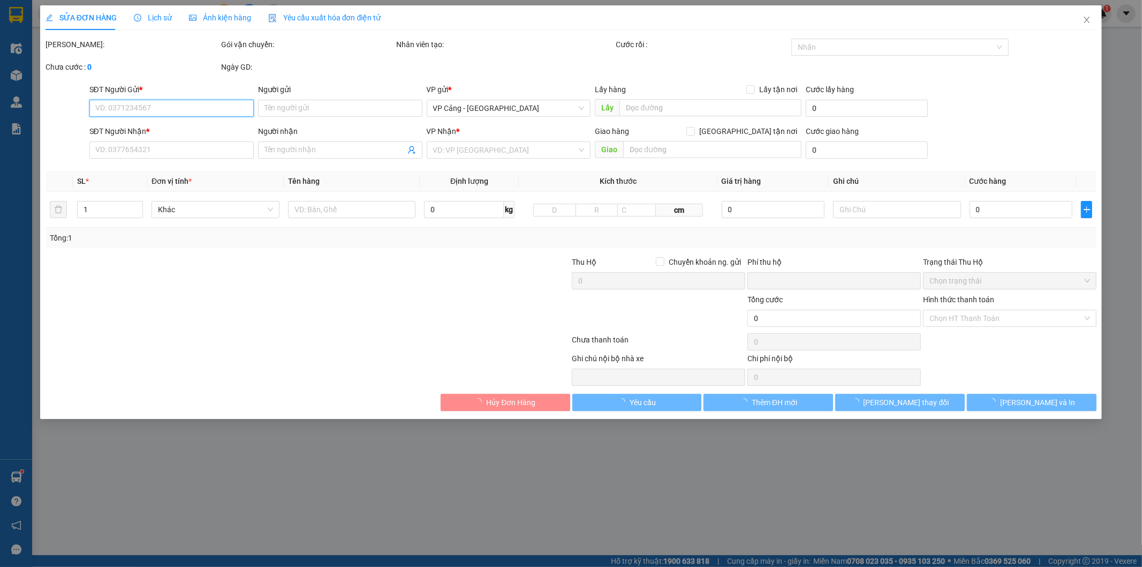
type input "0973164786"
type input "Tuyết ĐK - HN"
type input "0932472355"
type input "TBVS ĐK Việt Nam"
checkbox input "true"
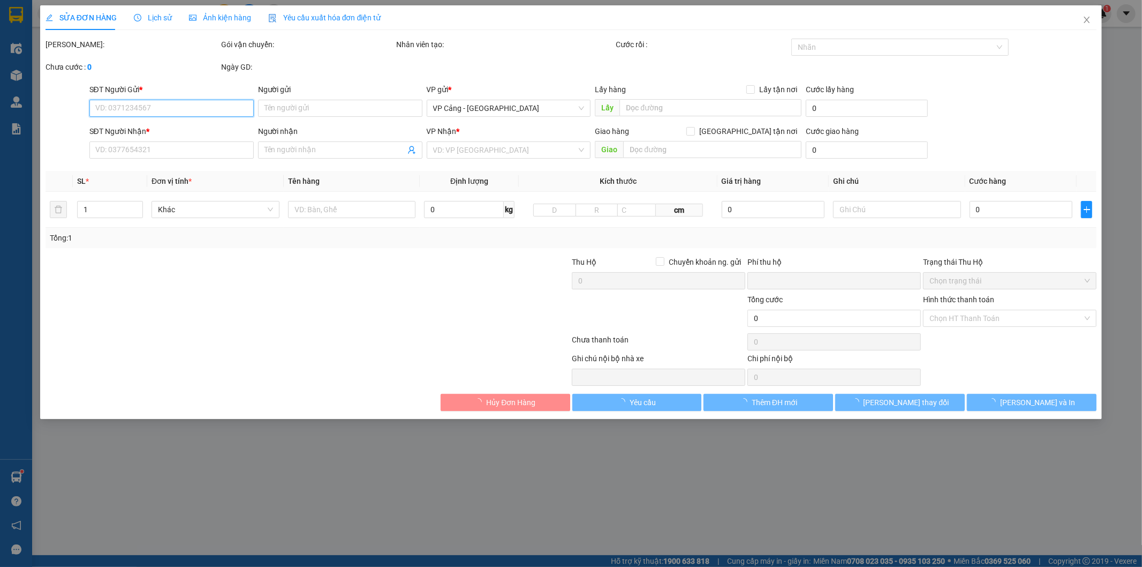
type input "VPSG"
type input "0"
type input "2.000.000"
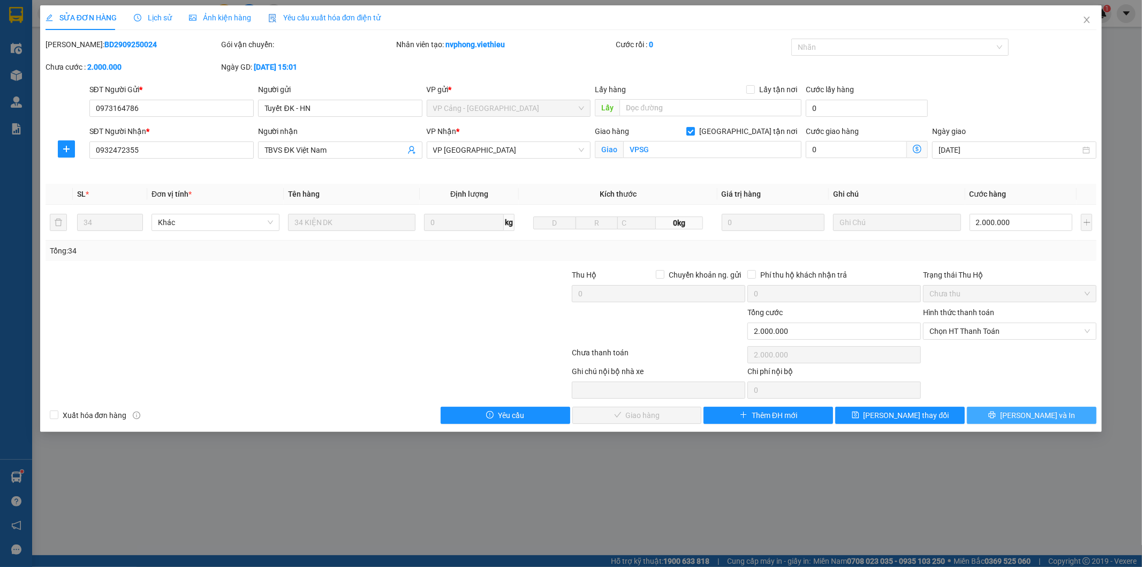
click at [1021, 416] on button "[PERSON_NAME] và In" at bounding box center [1032, 414] width 130 height 17
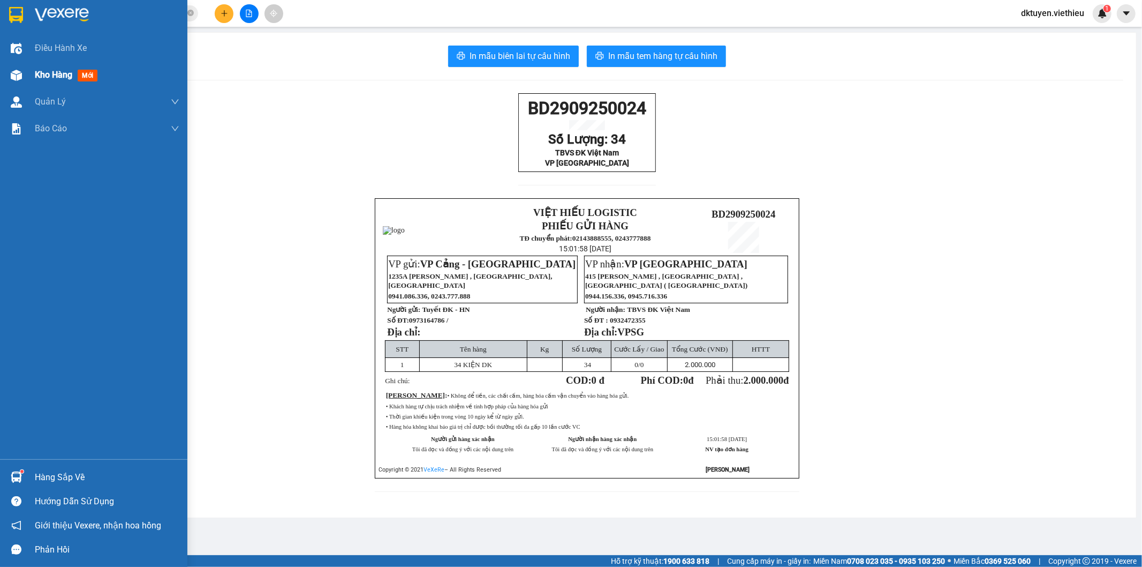
click at [61, 80] on span "Kho hàng" at bounding box center [53, 75] width 37 height 10
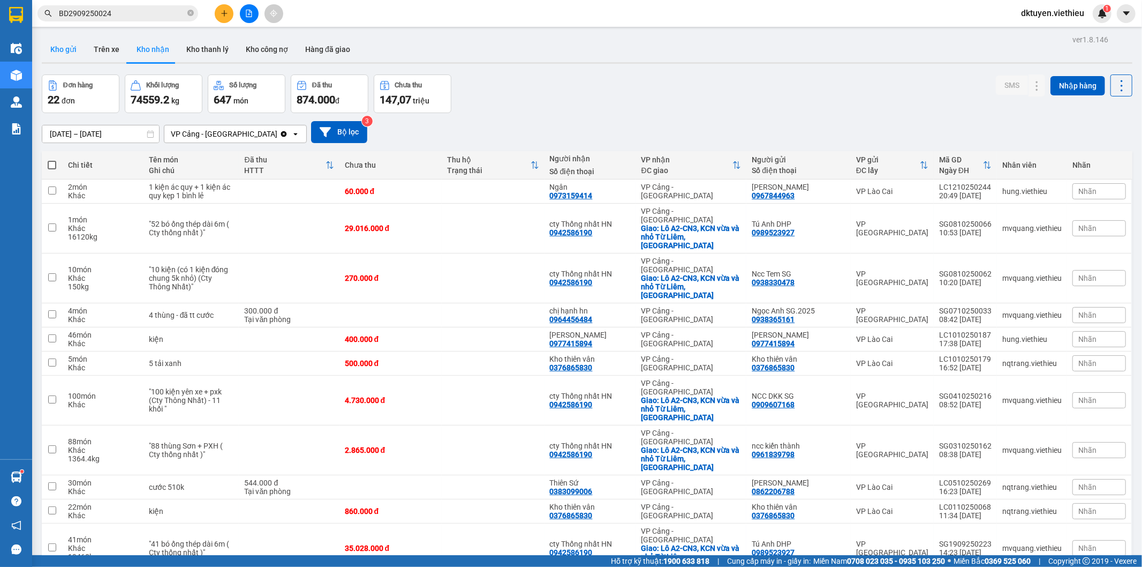
click at [56, 55] on button "Kho gửi" at bounding box center [63, 49] width 43 height 26
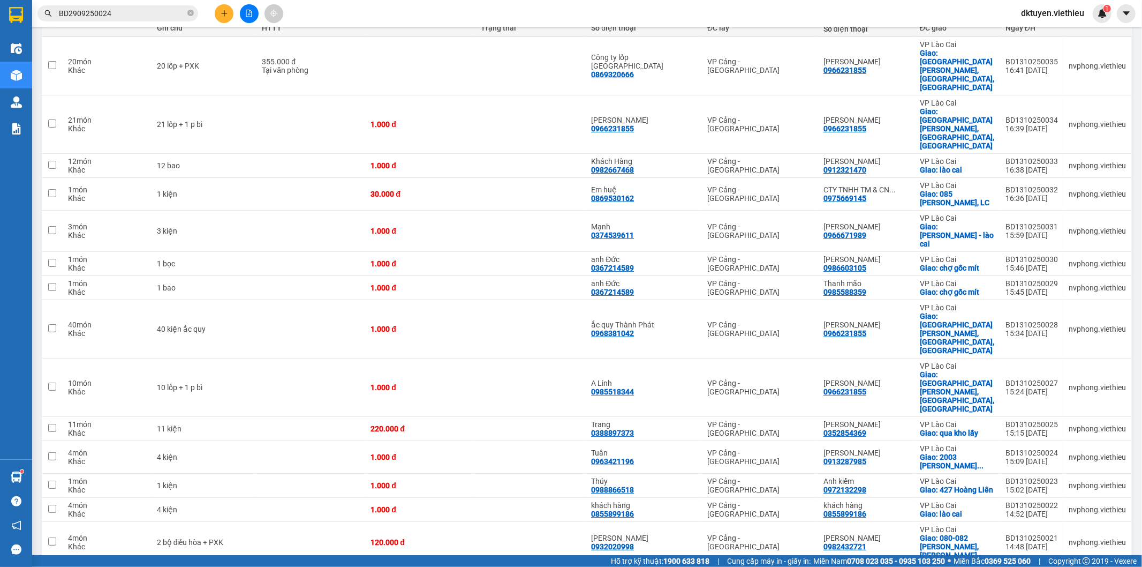
scroll to position [238, 0]
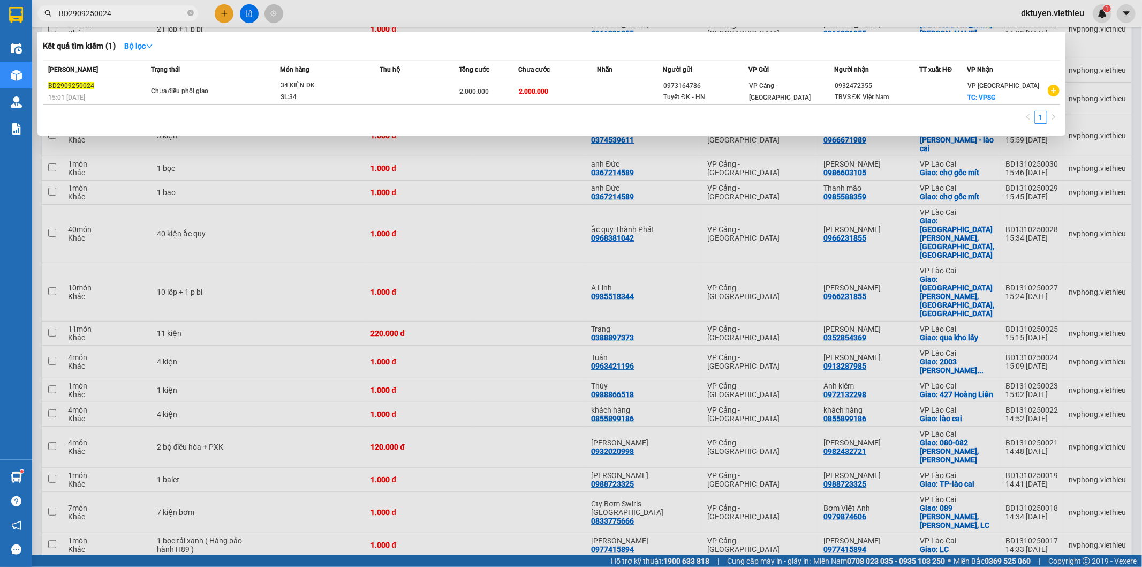
drag, startPoint x: 130, startPoint y: 13, endPoint x: 24, endPoint y: 11, distance: 106.0
click at [24, 11] on section "Kết quả tìm kiếm ( 1 ) Bộ lọc Mã ĐH Trạng thái Món hàng Thu hộ Tổng cước Chưa c…" at bounding box center [571, 283] width 1142 height 567
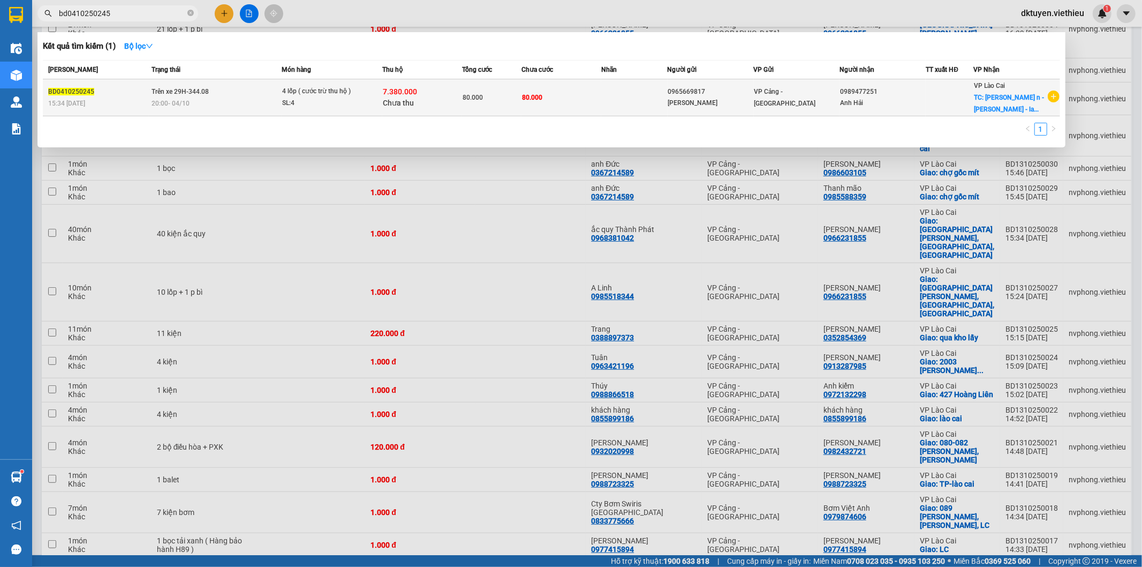
type input "bd0410250245"
click at [463, 98] on span "80.000" at bounding box center [473, 97] width 20 height 7
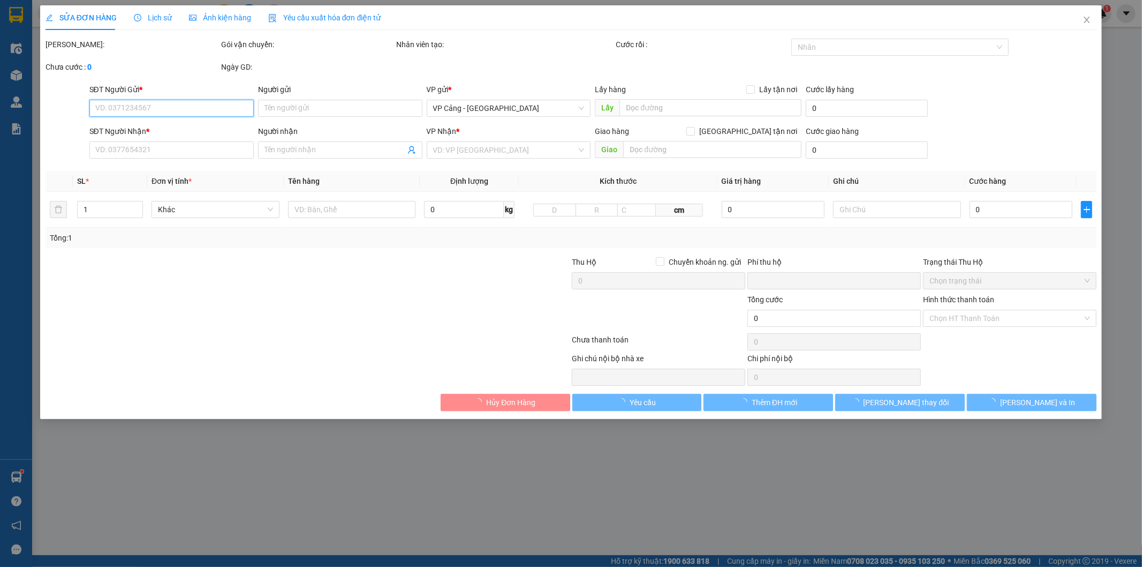
type input "0965669817"
type input "[PERSON_NAME]"
type input "0989477251"
type input "Anh Hải"
checkbox input "true"
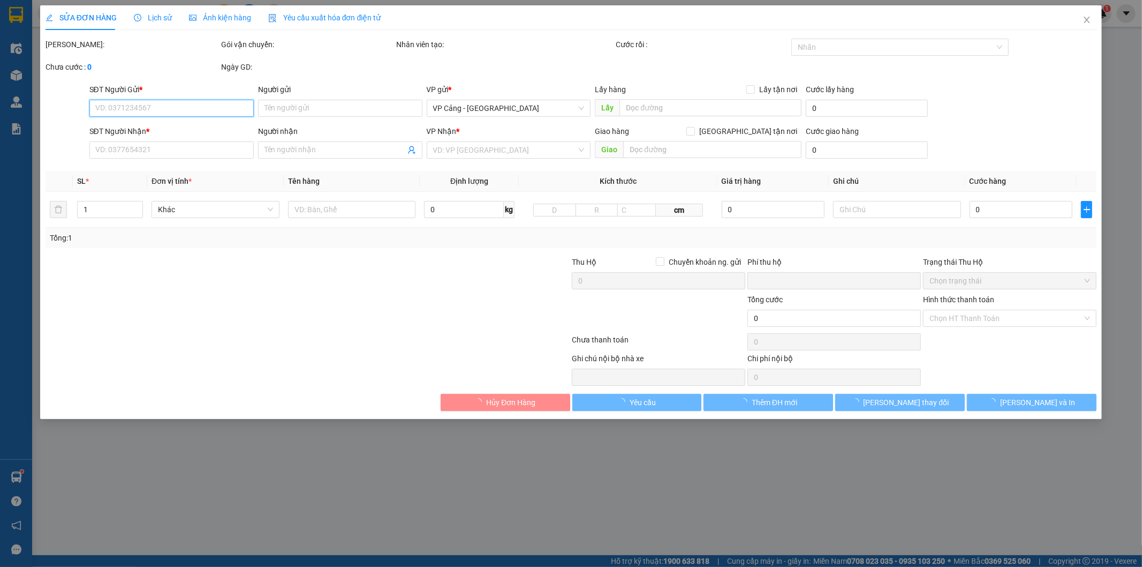
type input "[PERSON_NAME] n - [PERSON_NAME]"
type input "80.000"
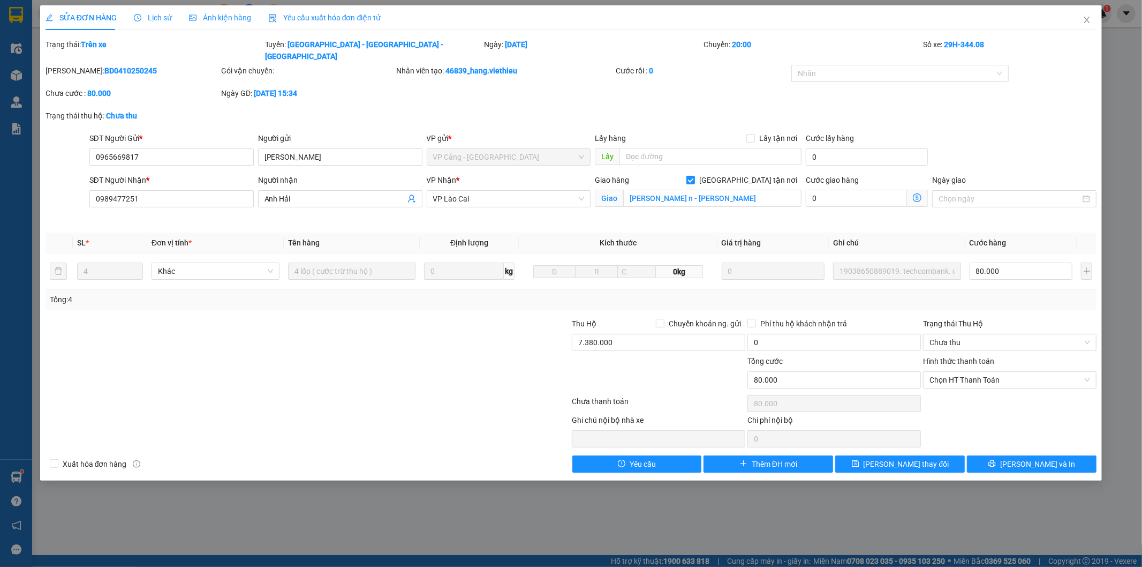
click at [264, 414] on div at bounding box center [197, 430] width 307 height 33
click at [996, 459] on icon "printer" at bounding box center [992, 462] width 7 height 7
